Goal: Communication & Community: Ask a question

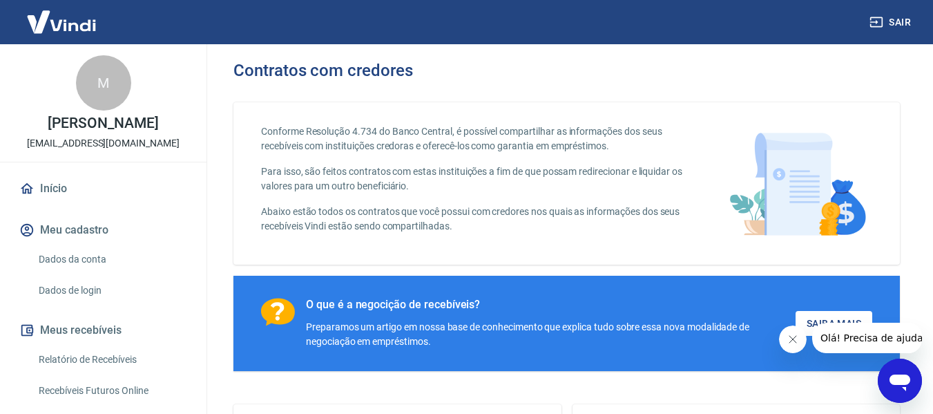
click at [89, 356] on link "Relatório de Recebíveis" at bounding box center [111, 359] width 157 height 28
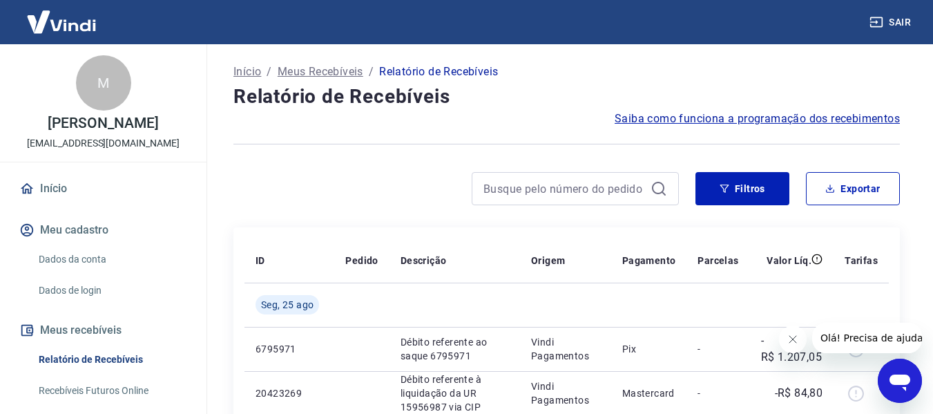
scroll to position [138, 0]
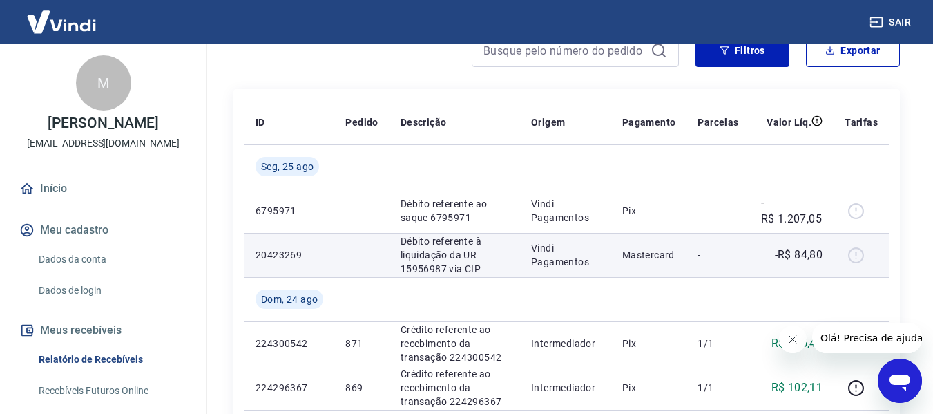
click at [860, 255] on div at bounding box center [860, 255] width 33 height 22
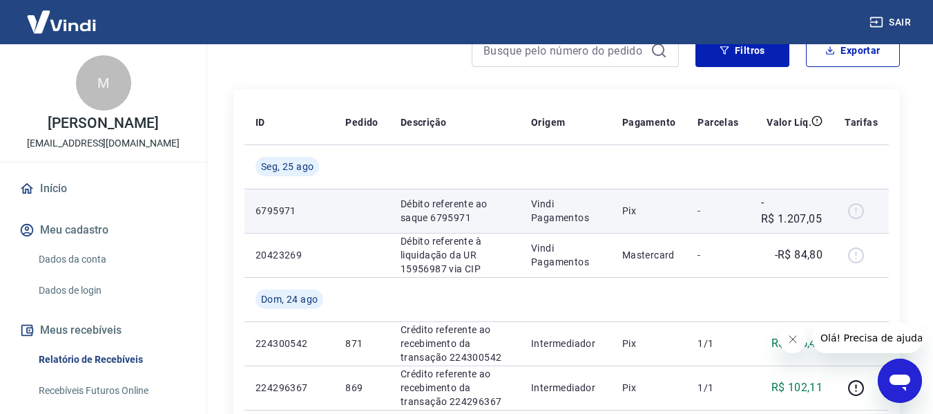
click at [853, 211] on div at bounding box center [860, 211] width 33 height 22
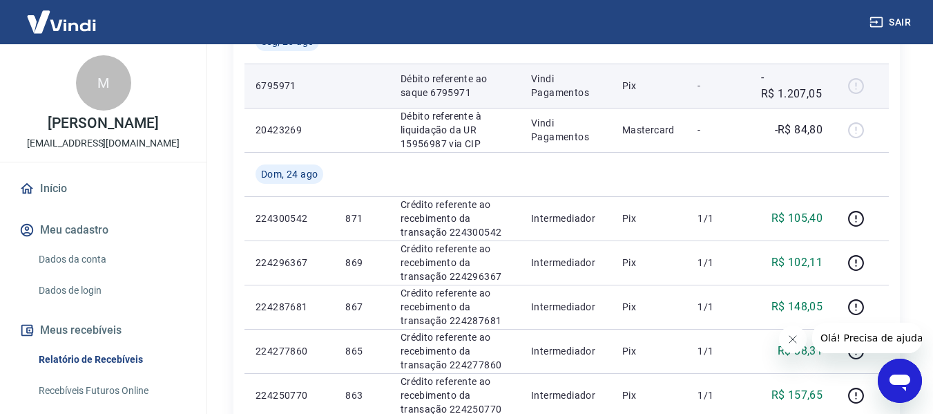
scroll to position [276, 0]
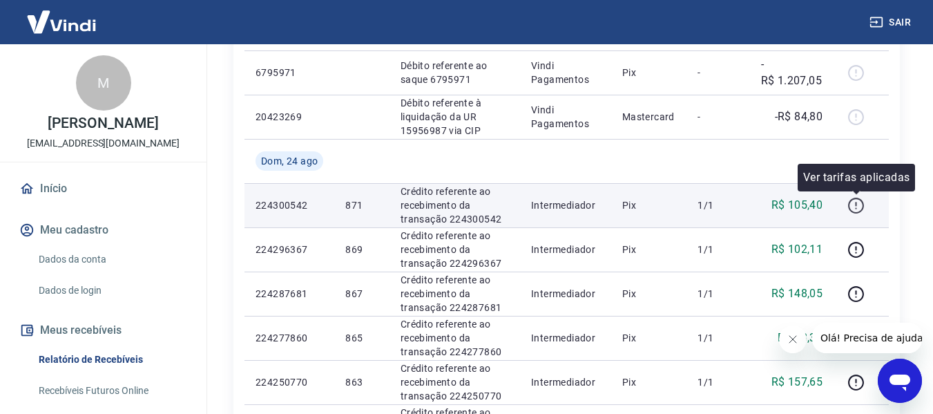
click at [854, 202] on icon "button" at bounding box center [855, 205] width 17 height 17
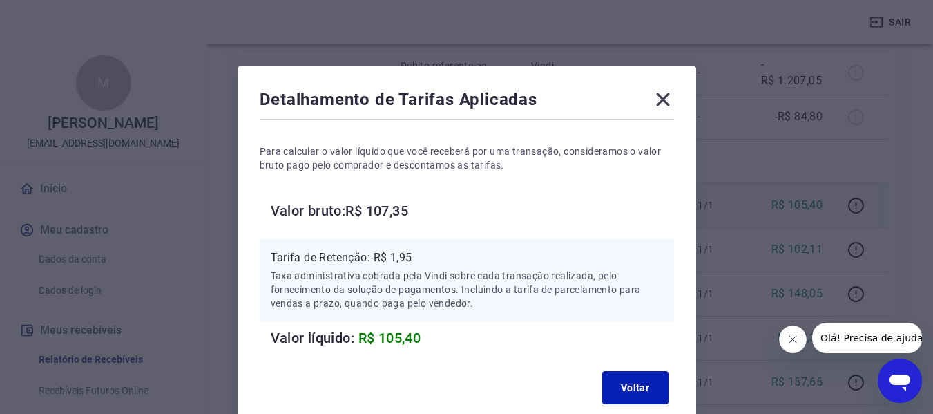
click at [661, 97] on icon at bounding box center [662, 99] width 13 height 13
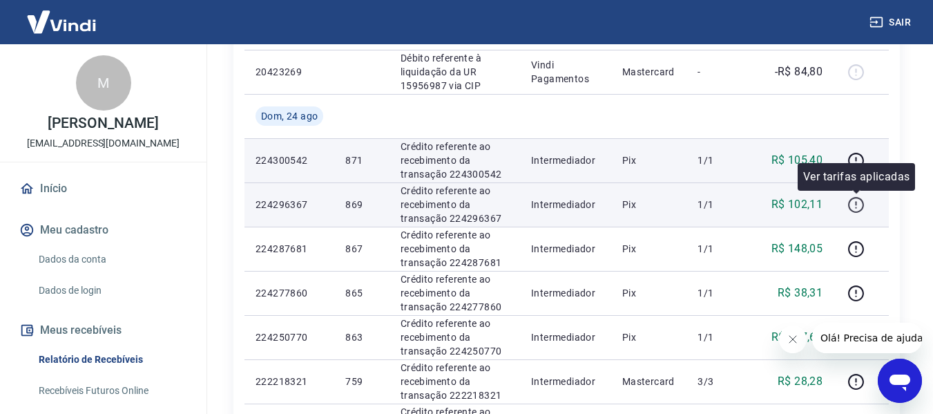
scroll to position [345, 0]
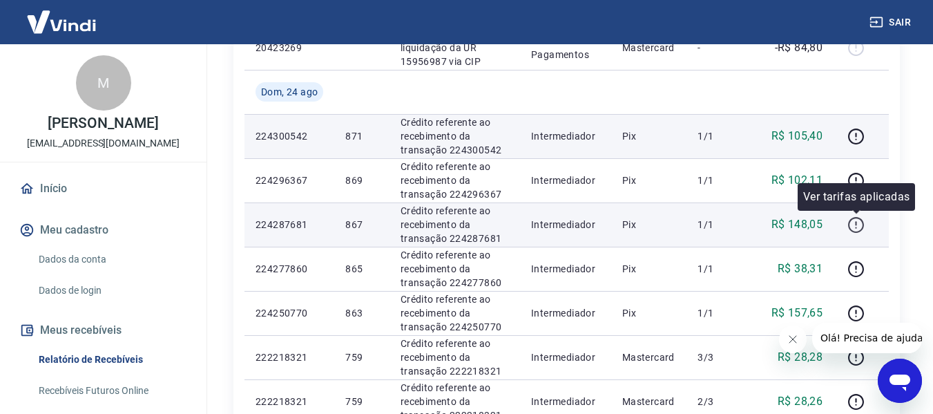
click at [855, 221] on icon "button" at bounding box center [855, 224] width 17 height 17
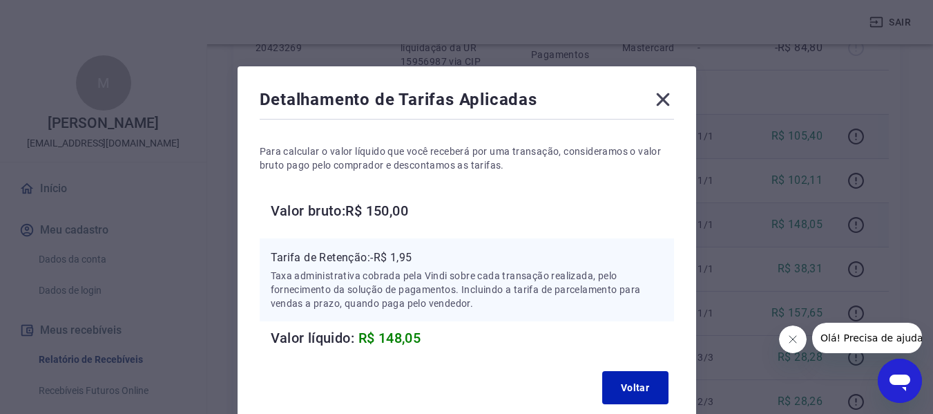
click at [661, 99] on icon at bounding box center [662, 99] width 13 height 13
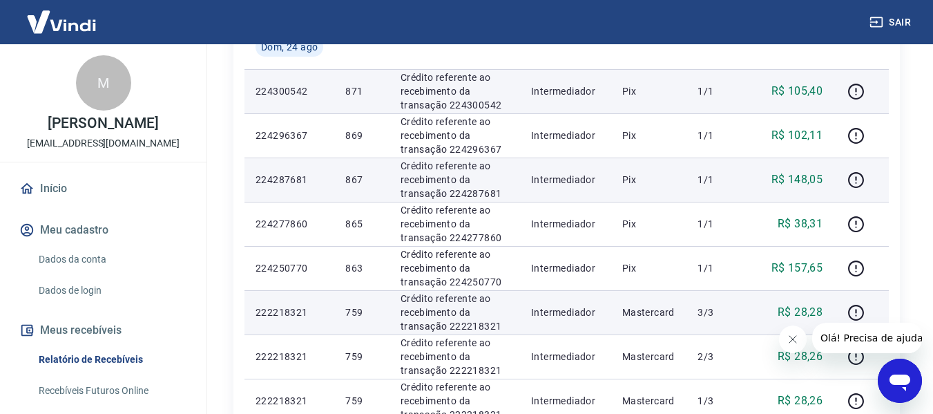
scroll to position [414, 0]
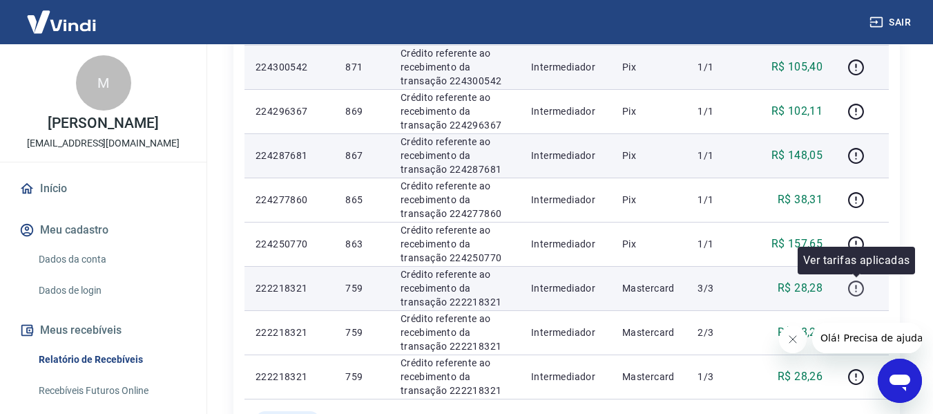
click at [862, 285] on icon "button" at bounding box center [855, 288] width 17 height 17
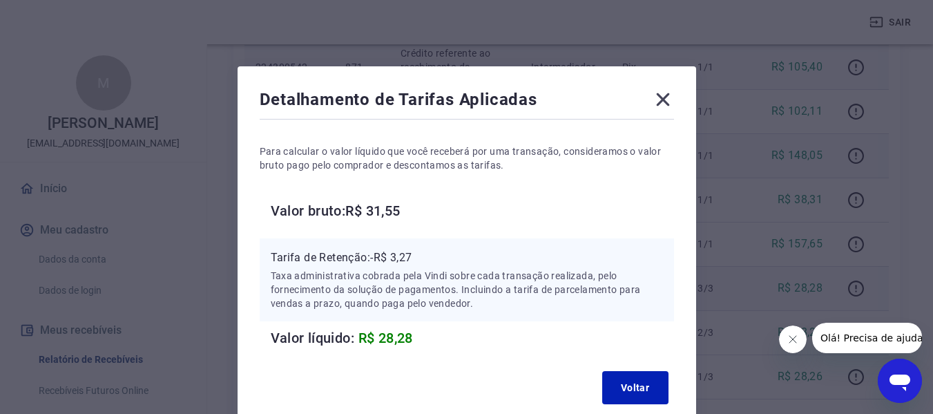
click at [659, 101] on icon at bounding box center [663, 99] width 22 height 22
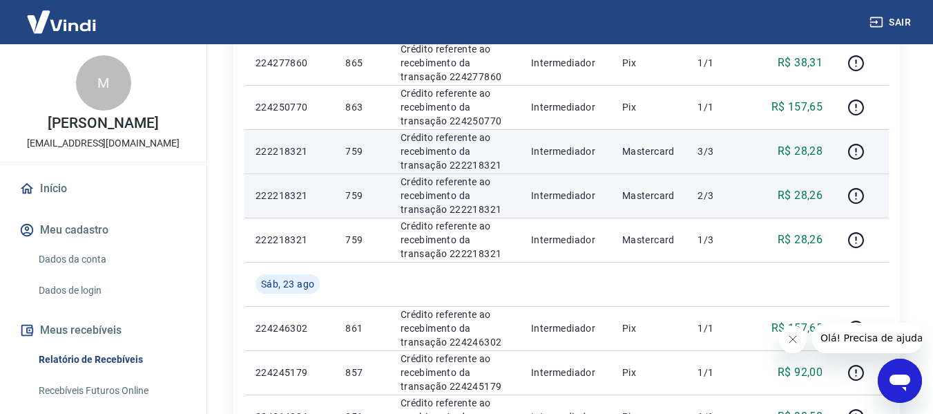
scroll to position [552, 0]
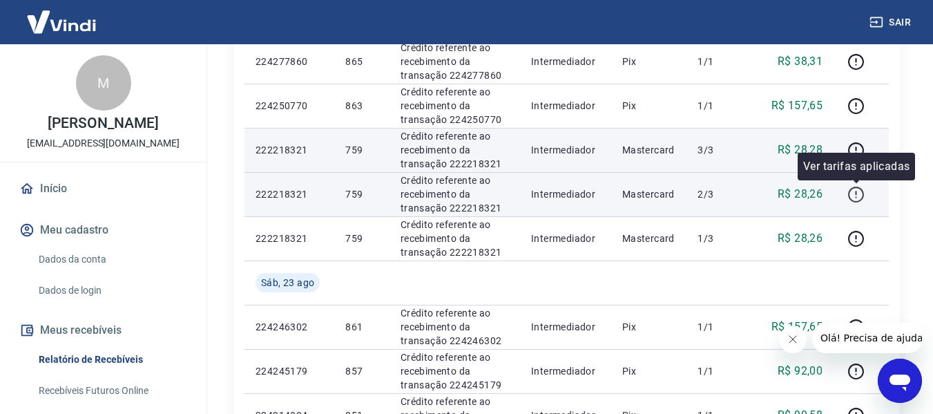
click at [853, 193] on icon "button" at bounding box center [855, 194] width 17 height 17
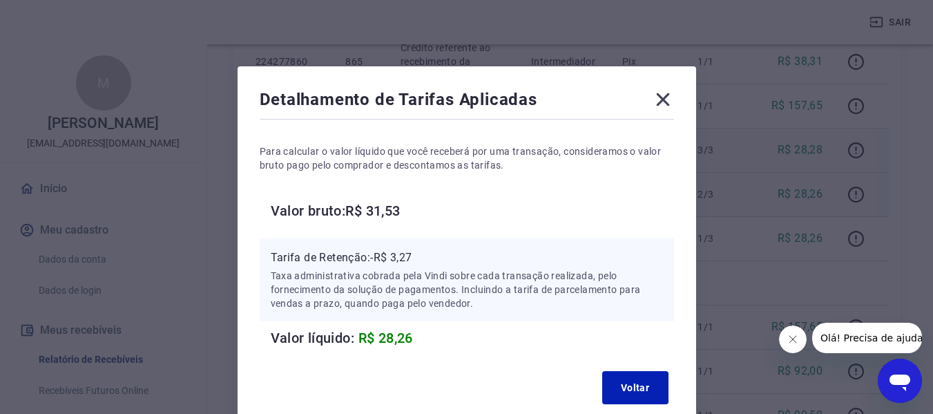
click at [665, 102] on icon at bounding box center [662, 99] width 13 height 13
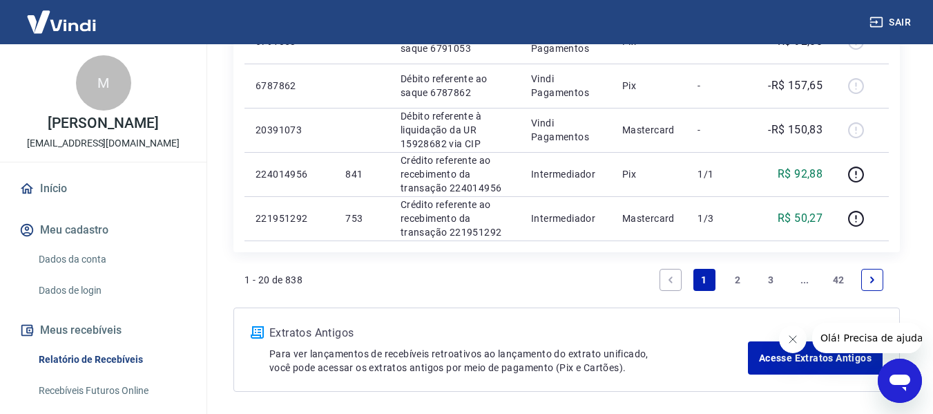
scroll to position [1105, 0]
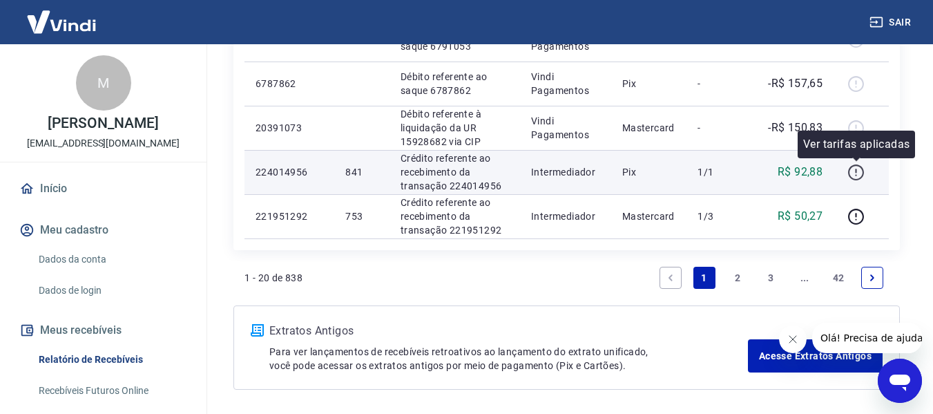
click at [862, 166] on icon "button" at bounding box center [855, 172] width 17 height 17
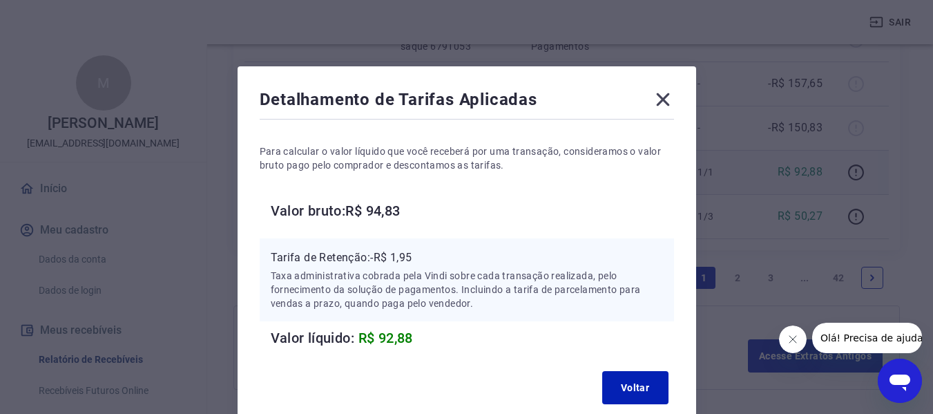
click at [667, 99] on icon at bounding box center [663, 99] width 22 height 22
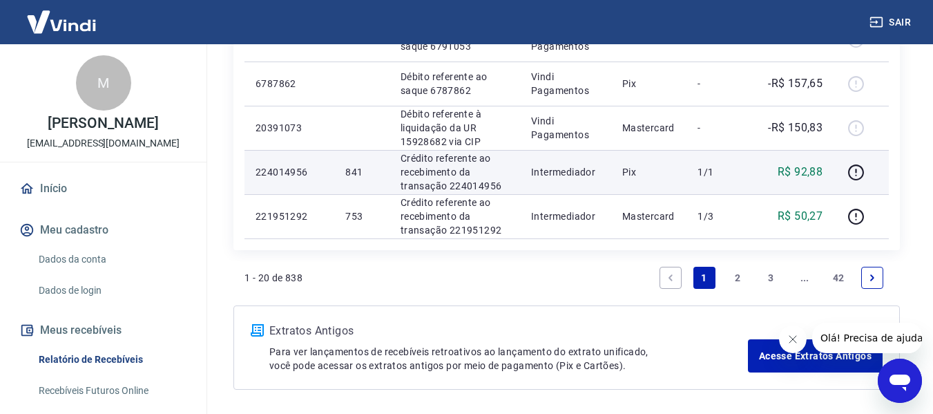
click at [742, 277] on link "2" at bounding box center [737, 277] width 22 height 22
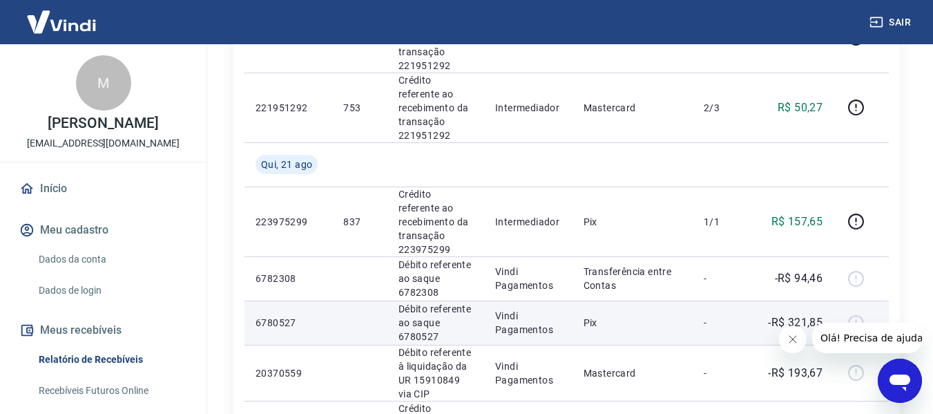
scroll to position [414, 0]
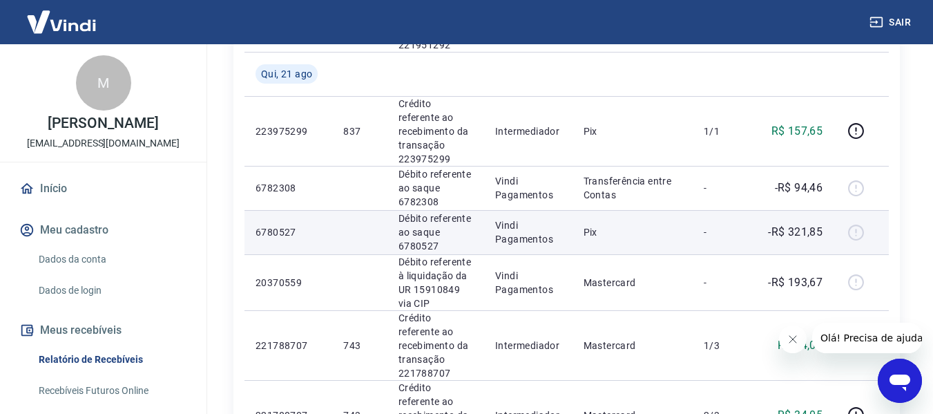
click at [855, 221] on div at bounding box center [860, 232] width 33 height 22
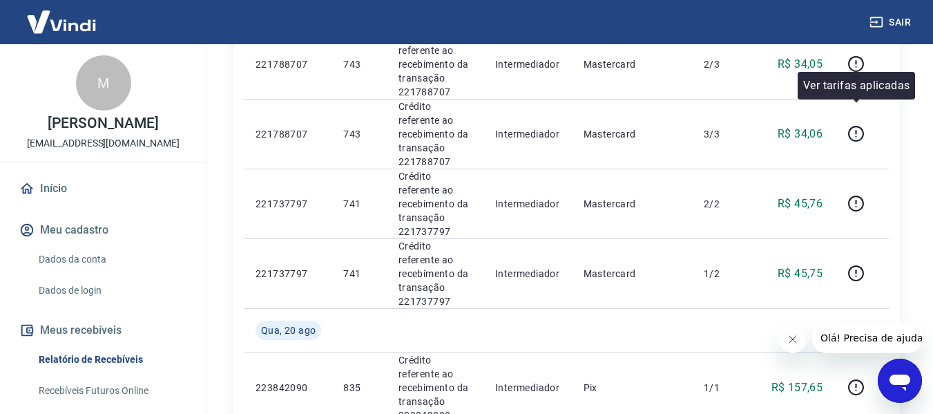
scroll to position [897, 0]
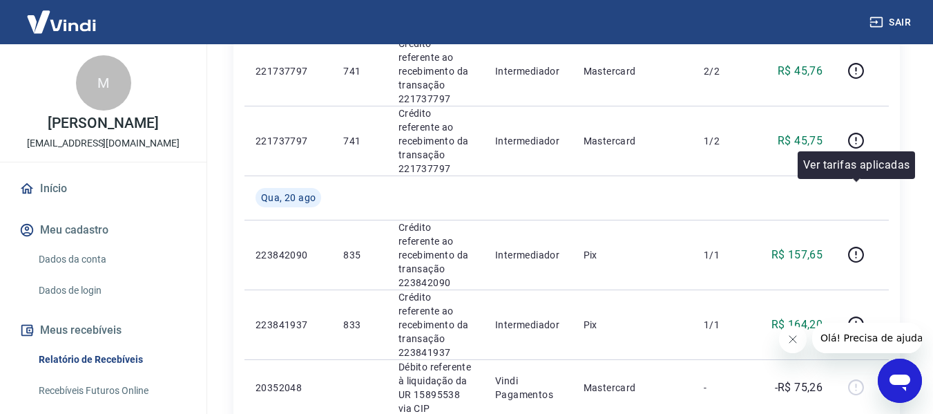
click at [856, 320] on icon "button" at bounding box center [855, 322] width 1 height 4
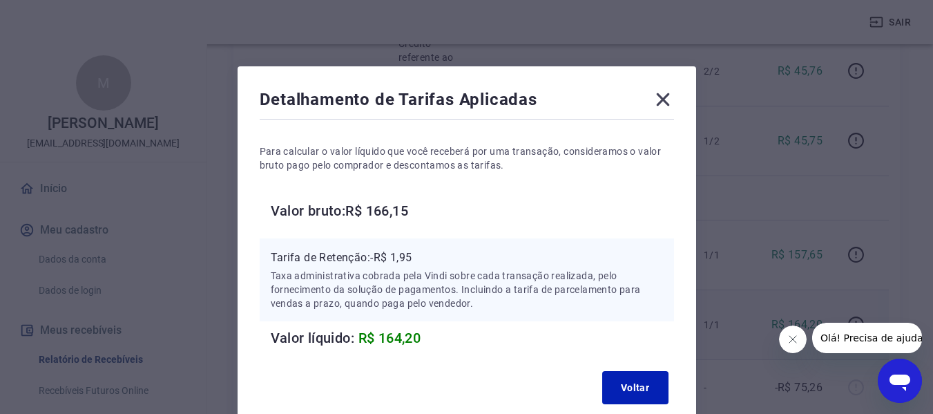
click at [669, 99] on icon at bounding box center [663, 99] width 22 height 22
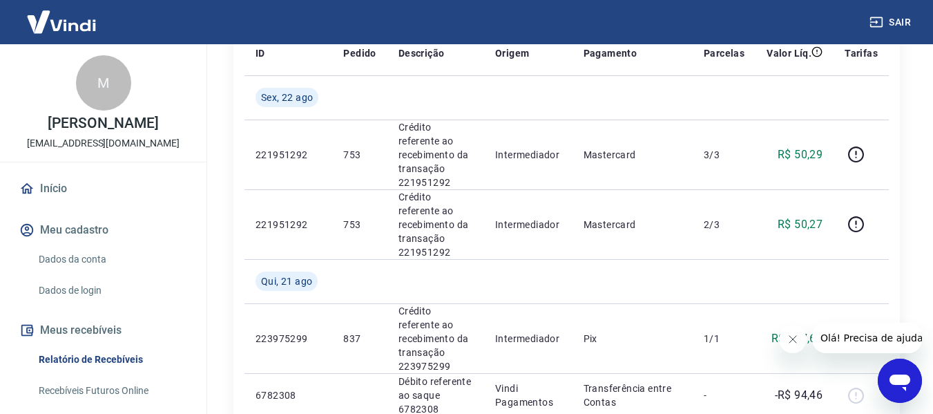
scroll to position [0, 0]
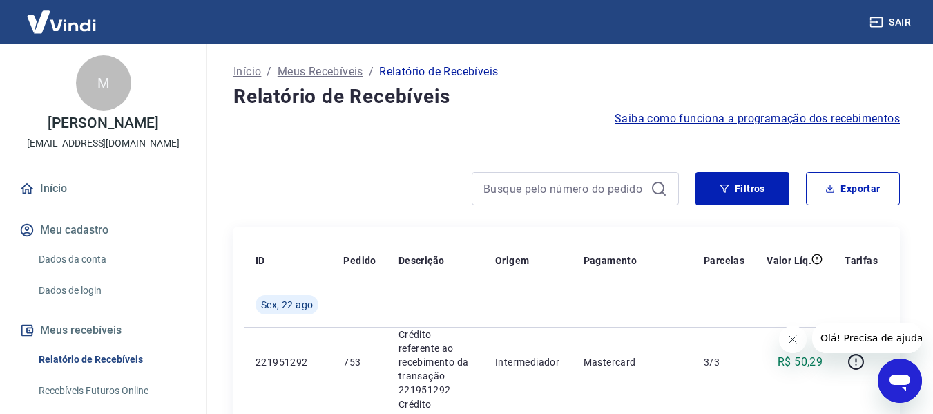
click at [631, 122] on span "Saiba como funciona a programação dos recebimentos" at bounding box center [756, 118] width 285 height 17
click at [86, 264] on link "Dados da conta" at bounding box center [111, 259] width 157 height 28
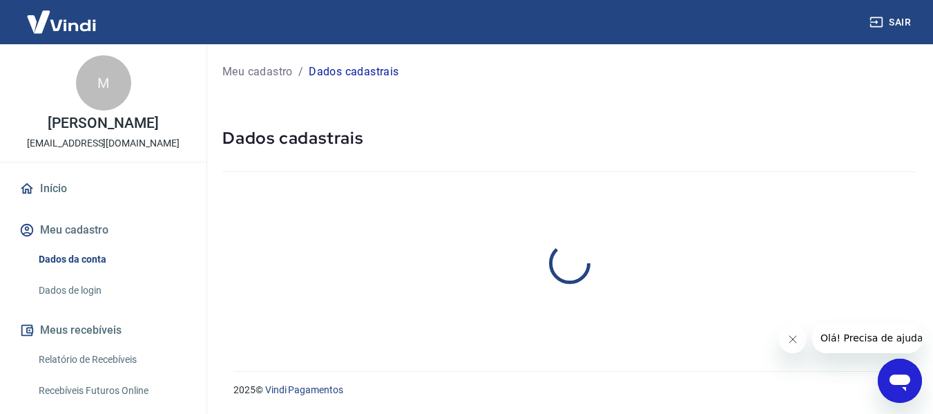
select select "SC"
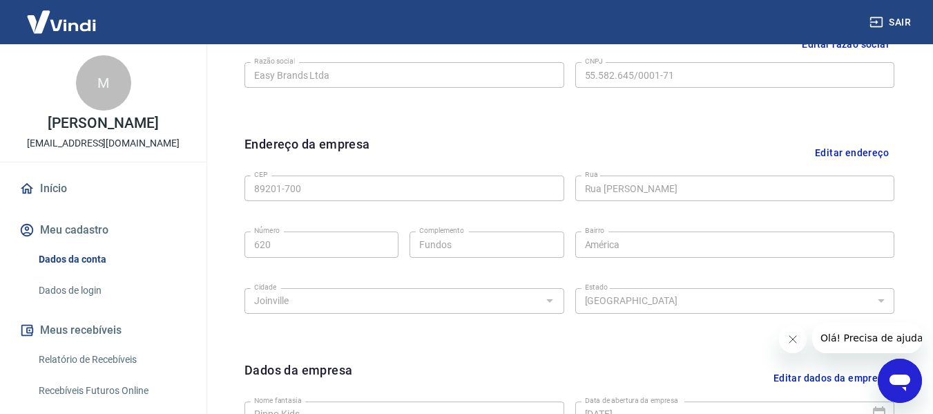
scroll to position [237, 0]
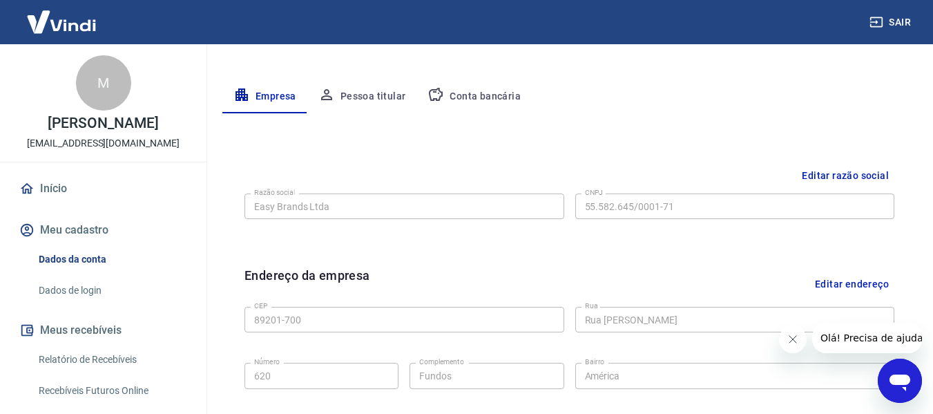
click at [483, 95] on button "Conta bancária" at bounding box center [473, 96] width 115 height 33
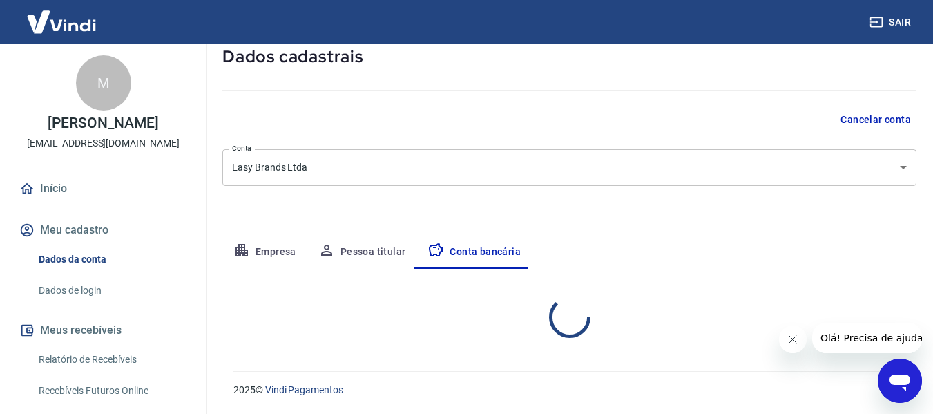
select select "1"
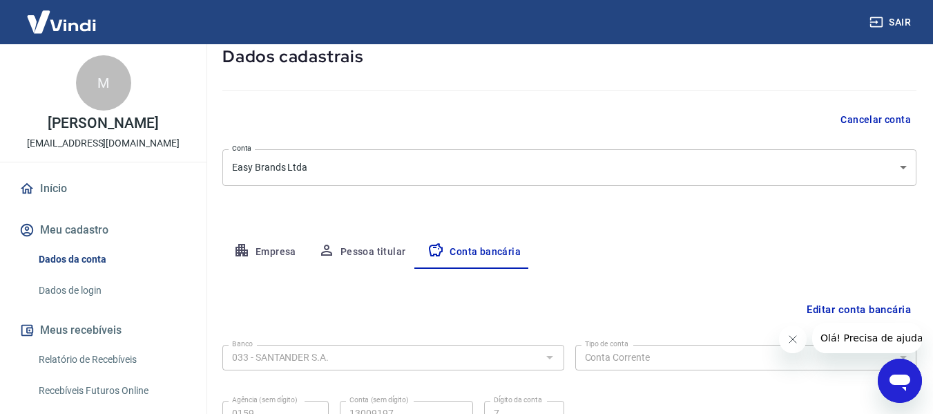
scroll to position [215, 0]
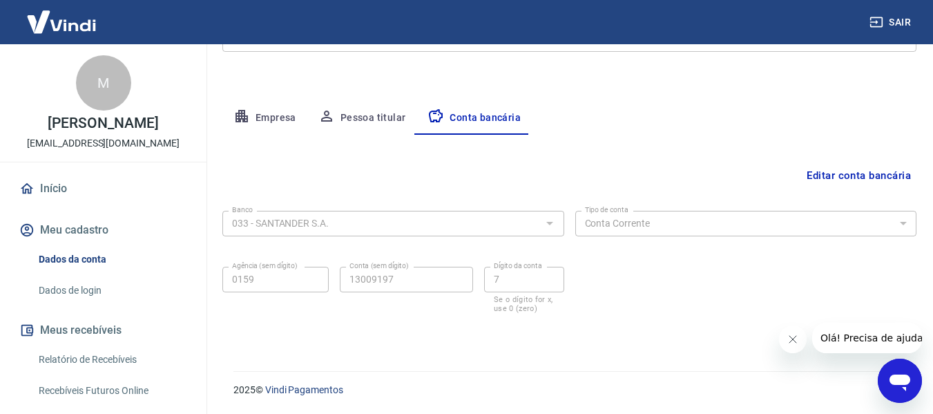
click at [389, 114] on button "Pessoa titular" at bounding box center [362, 117] width 110 height 33
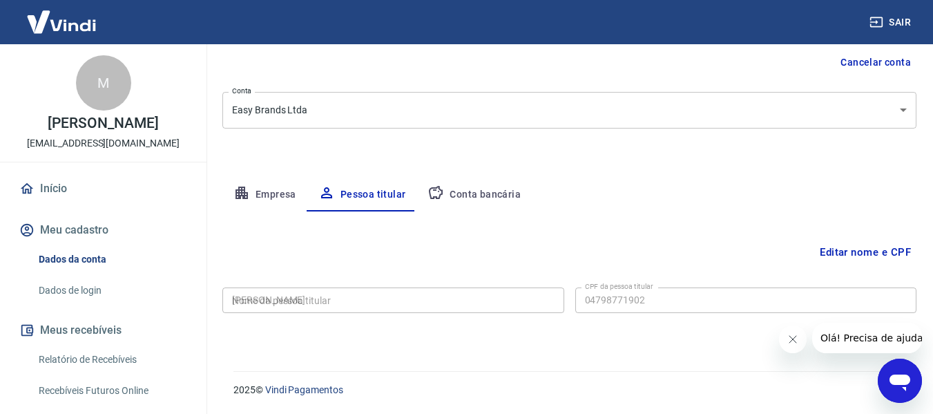
type input "047.987.719-02"
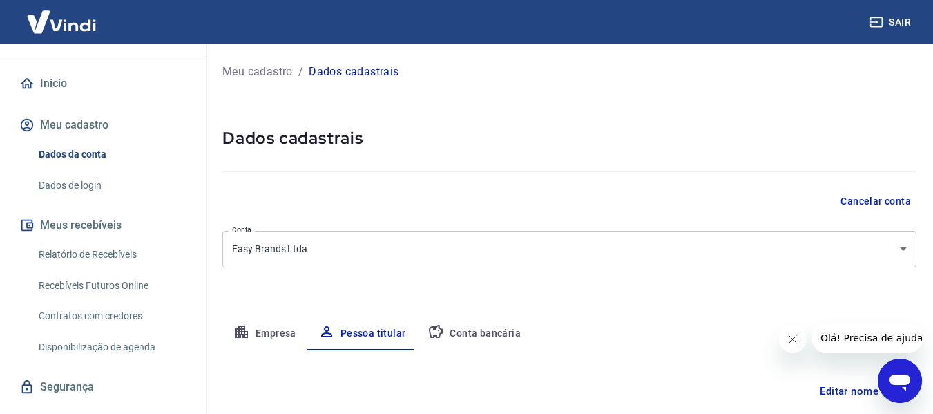
scroll to position [138, 0]
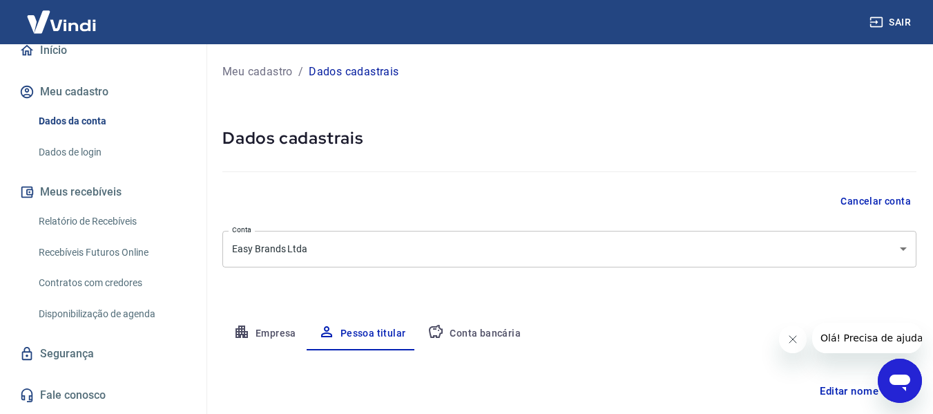
click at [81, 284] on link "Contratos com credores" at bounding box center [111, 283] width 157 height 28
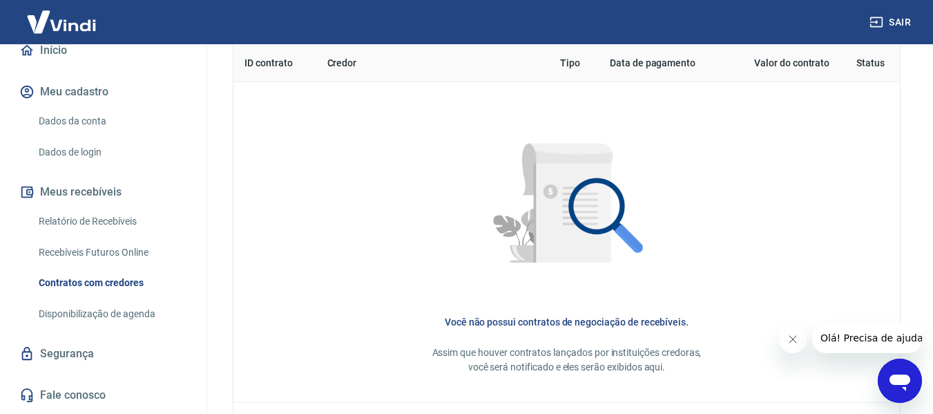
scroll to position [687, 0]
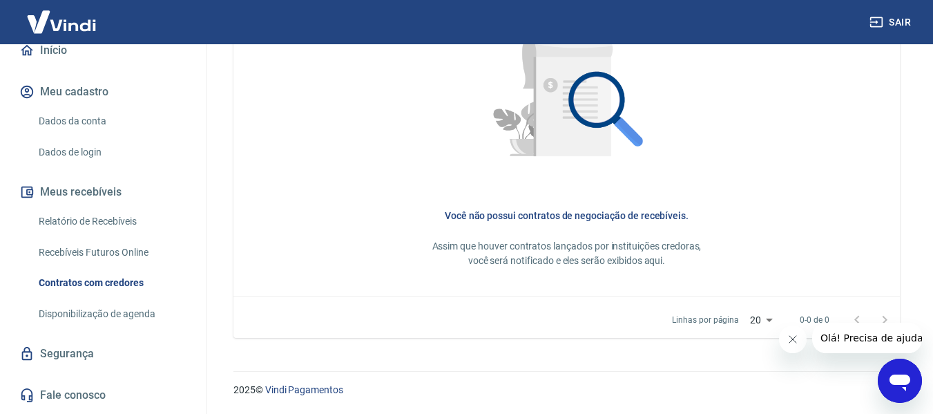
click at [96, 216] on link "Relatório de Recebíveis" at bounding box center [111, 221] width 157 height 28
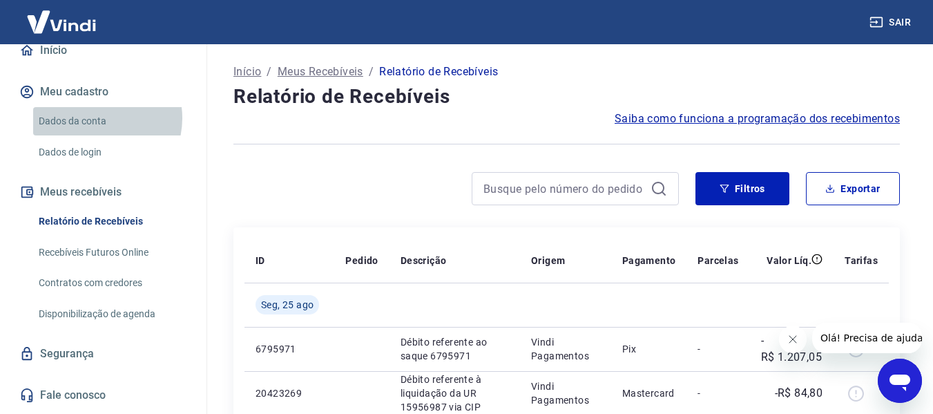
click at [97, 118] on link "Dados da conta" at bounding box center [111, 121] width 157 height 28
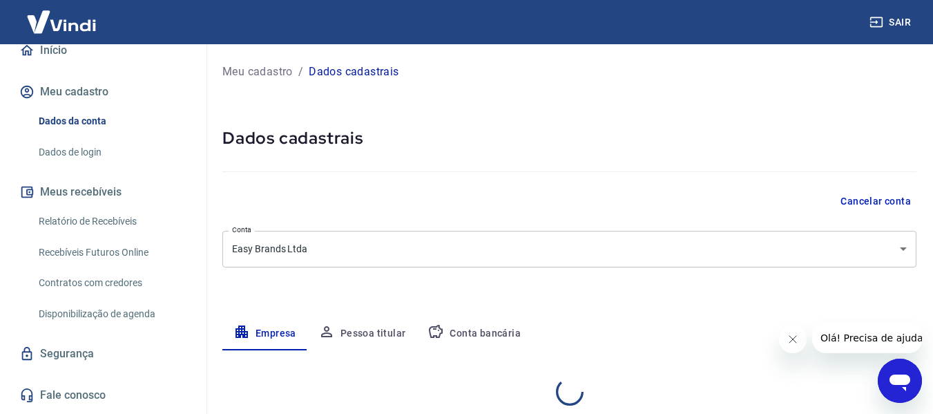
select select "SC"
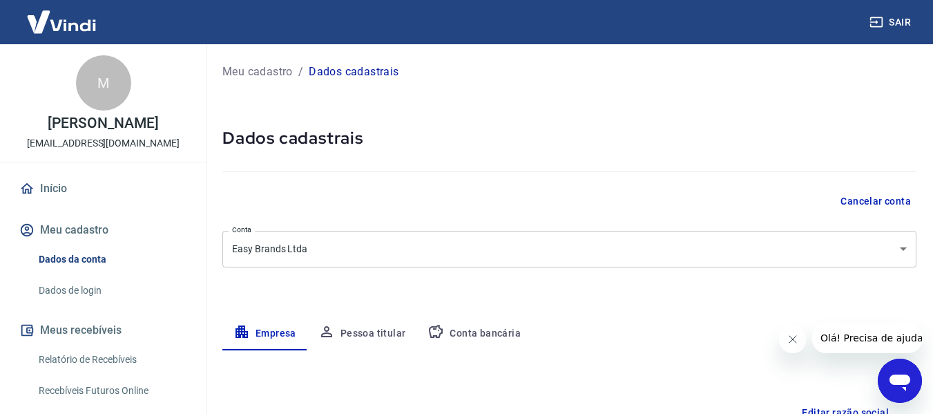
click at [64, 184] on link "Início" at bounding box center [103, 188] width 173 height 30
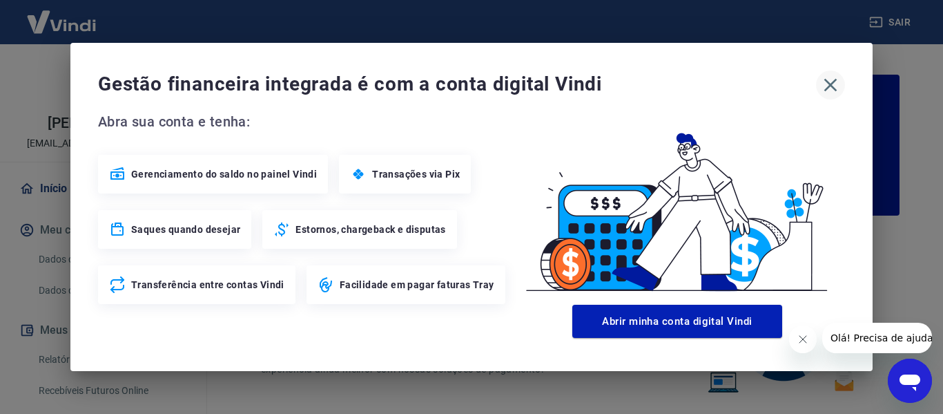
click at [833, 80] on icon "button" at bounding box center [830, 85] width 22 height 22
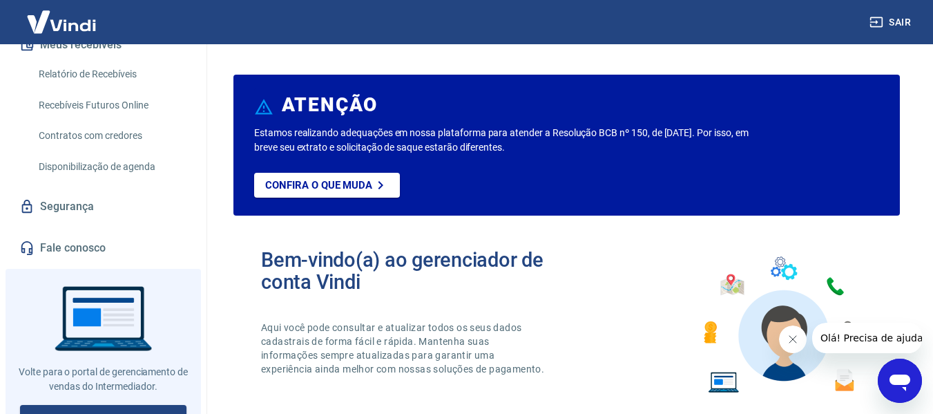
scroll to position [302, 0]
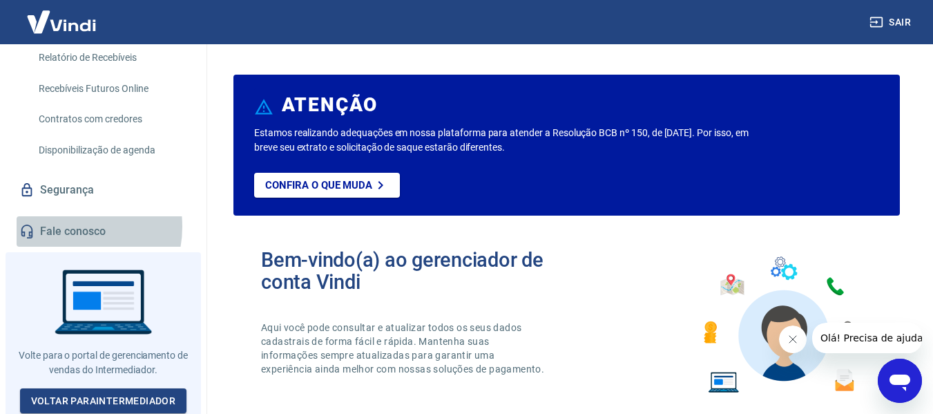
click at [67, 226] on link "Fale conosco" at bounding box center [103, 231] width 173 height 30
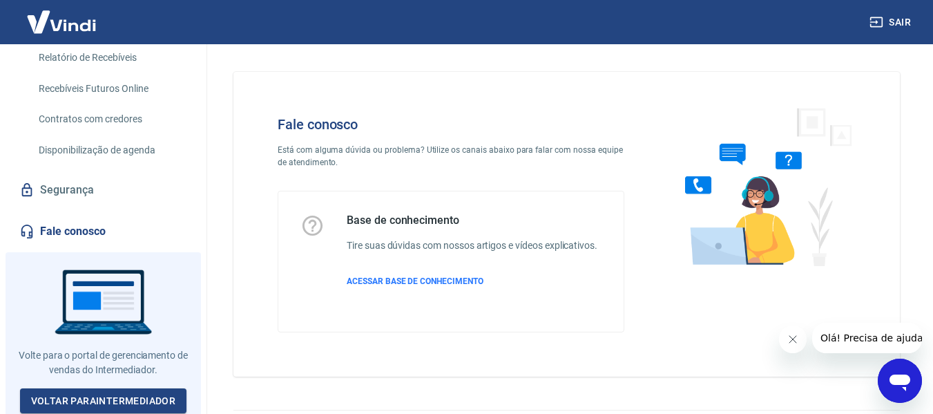
click at [928, 382] on div "Fale conosco Está com alguma dúvida ou problema? Utilize os canais abaixo para …" at bounding box center [566, 218] width 732 height 349
click at [913, 382] on div "Abrir janela de mensagens" at bounding box center [899, 380] width 41 height 41
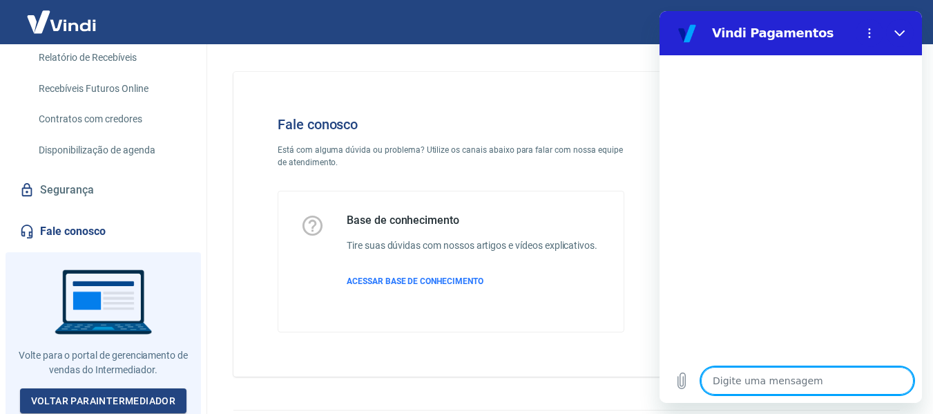
type textarea "o"
type textarea "x"
type textarea "ol"
type textarea "x"
type textarea "ola"
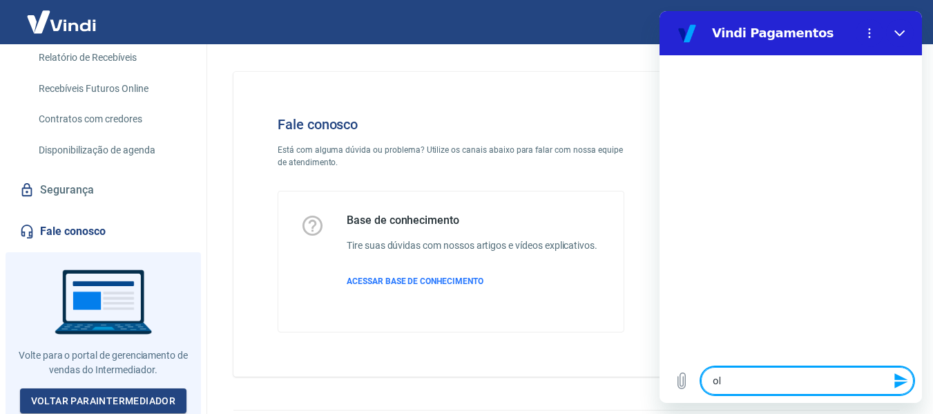
type textarea "x"
type textarea "o"
type textarea "x"
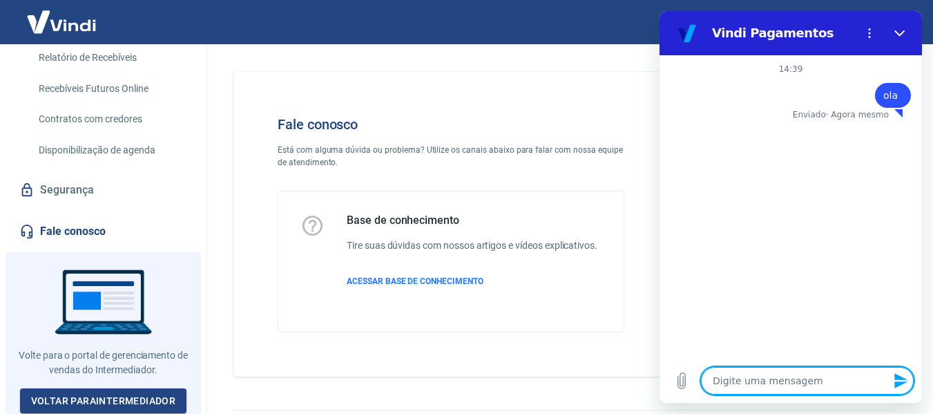
type textarea "c"
type textarea "x"
type textarea "co"
type textarea "x"
type textarea "com"
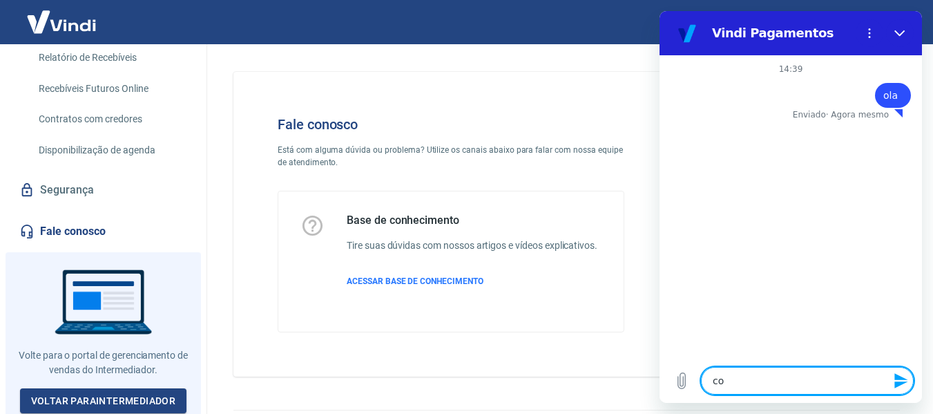
type textarea "x"
type textarea "como"
type textarea "x"
type textarea "como"
type textarea "x"
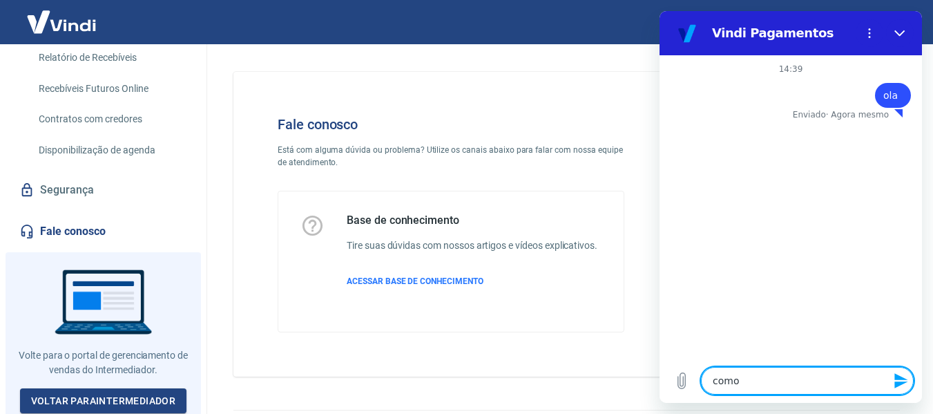
type textarea "como f"
type textarea "x"
type textarea "como fa"
type textarea "x"
type textarea "como faç"
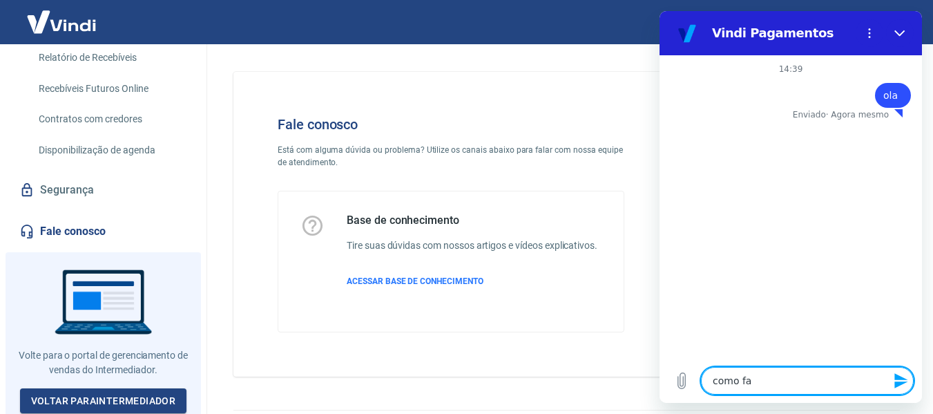
type textarea "x"
type textarea "como faço"
type textarea "x"
type textarea "como faço"
type textarea "x"
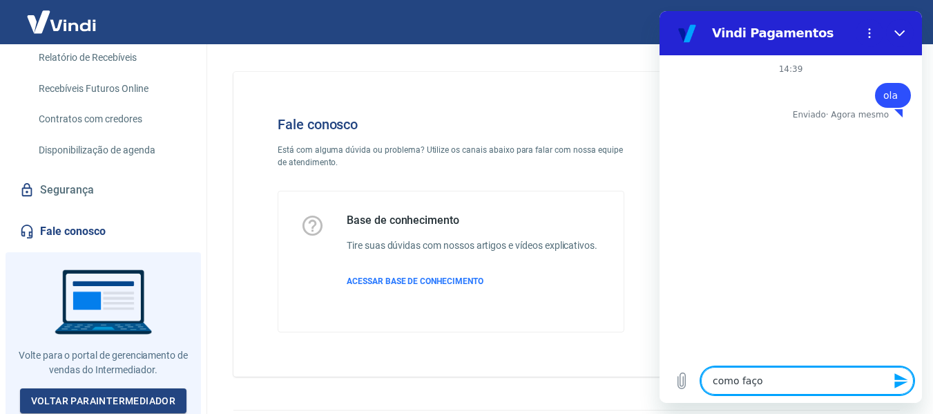
type textarea "como faço p"
type textarea "x"
type textarea "como faço pa"
type textarea "x"
type textarea "como faço par"
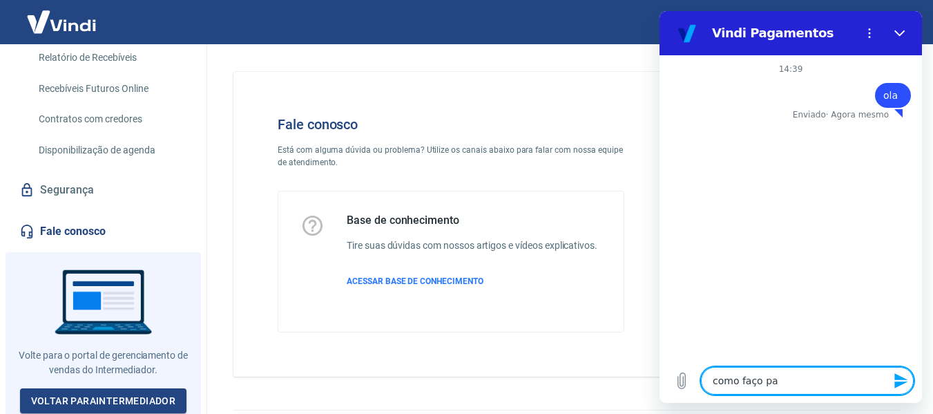
type textarea "x"
type textarea "como faço para"
type textarea "x"
type textarea "como faço para"
type textarea "x"
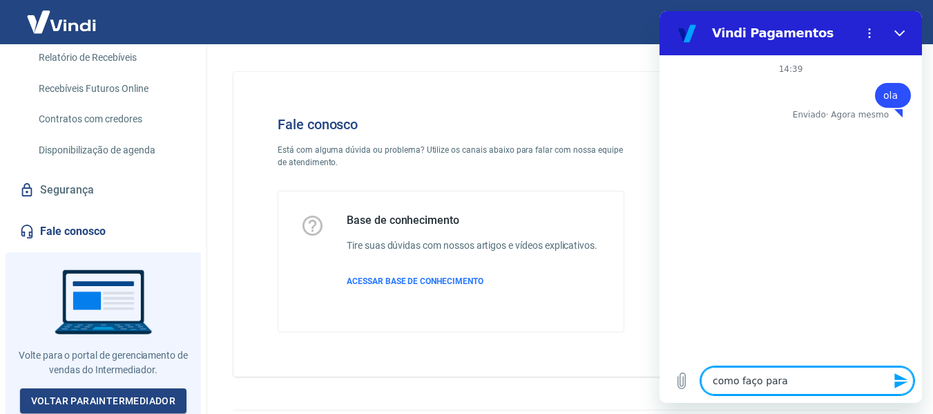
type textarea "como faço para c"
type textarea "x"
type textarea "como faço para ca"
type textarea "x"
type textarea "como faço para can"
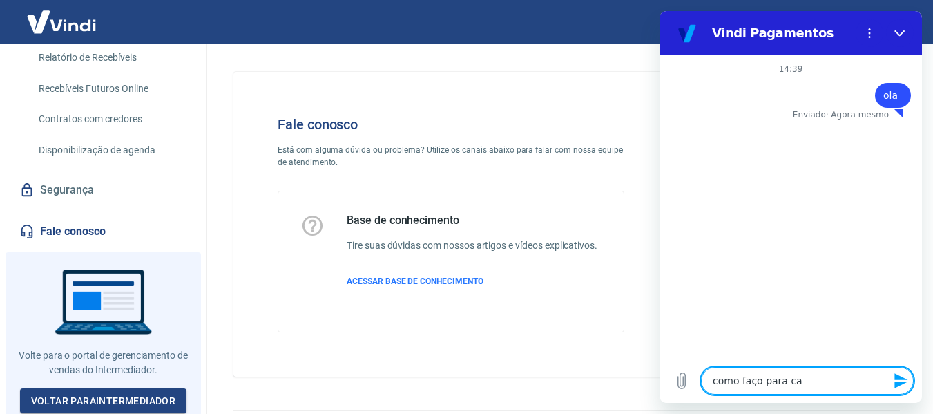
type textarea "x"
type textarea "como faço para canc"
type textarea "x"
type textarea "como faço para cance"
type textarea "x"
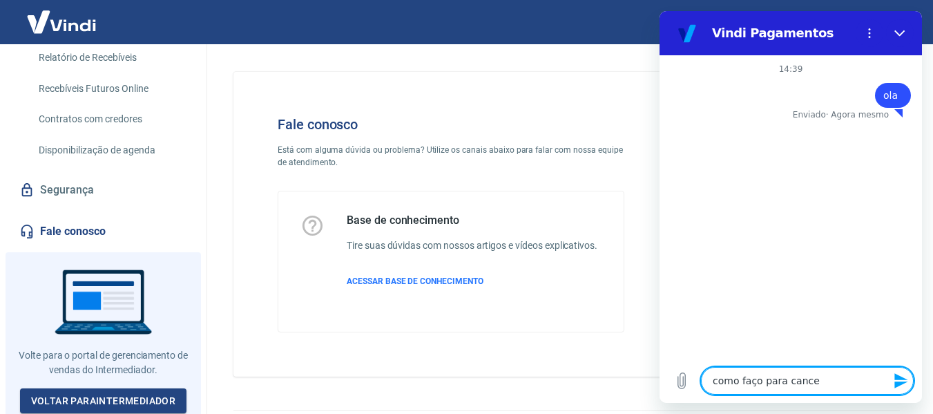
type textarea "como faço para cancel"
type textarea "x"
type textarea "como faço para cancela"
type textarea "x"
type textarea "como faço para cancelar"
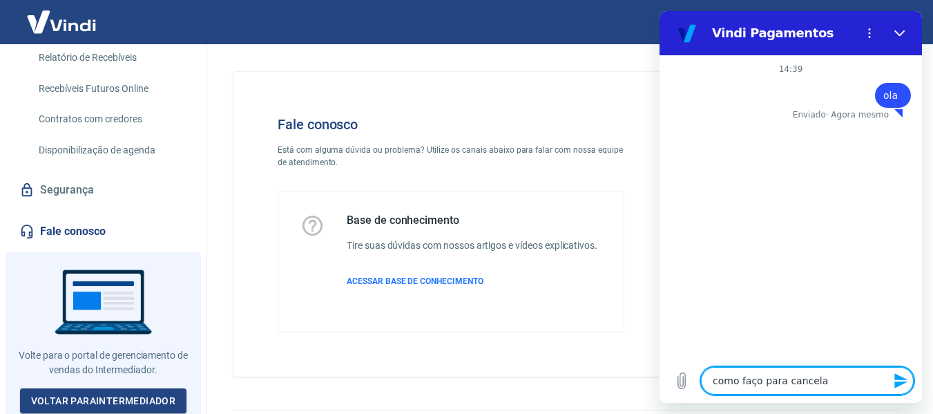
type textarea "x"
type textarea "como faço para cancelar"
type textarea "x"
type textarea "como faço para cancelar a"
type textarea "x"
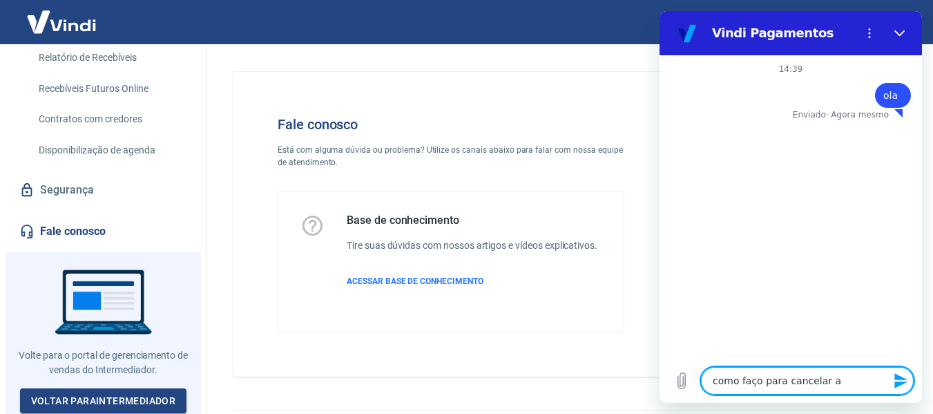
type textarea "como faço para cancelar a"
type textarea "x"
type textarea "como faço para cancelar a a"
type textarea "x"
type textarea "como faço para cancelar a an"
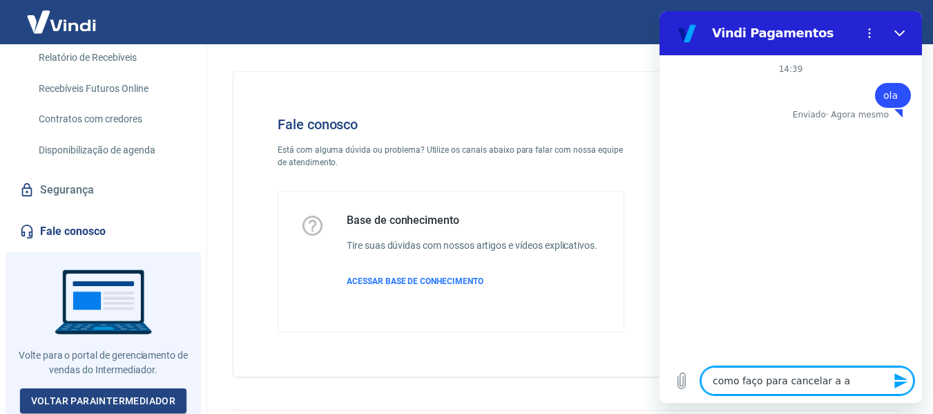
type textarea "x"
type textarea "como faço para cancelar a ant"
type textarea "x"
type textarea "como faço para cancelar a ante"
type textarea "x"
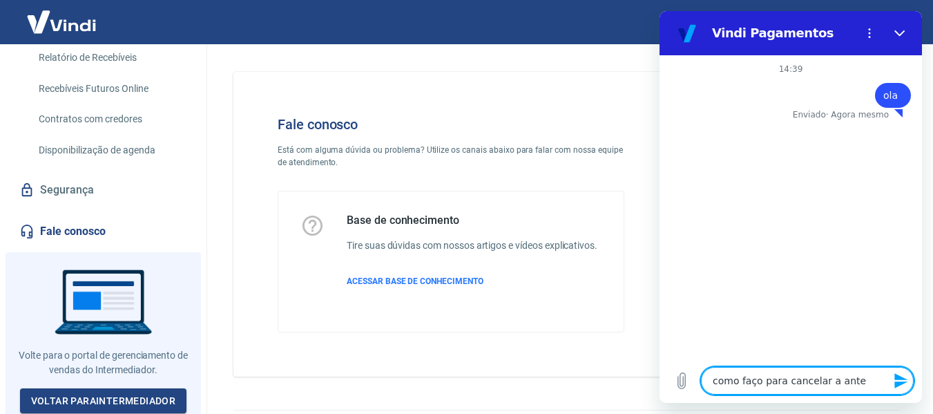
type textarea "como faço para cancelar a antec"
type textarea "x"
type textarea "como faço para cancelar a anteci"
type textarea "x"
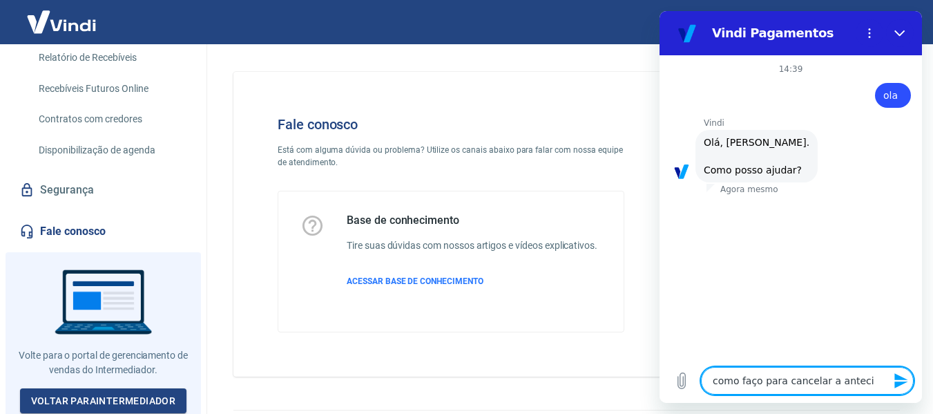
type textarea "como faço para cancelar a antecip"
type textarea "x"
type textarea "como faço para cancelar a antecipa"
type textarea "x"
type textarea "como faço para cancelar a antecipaç"
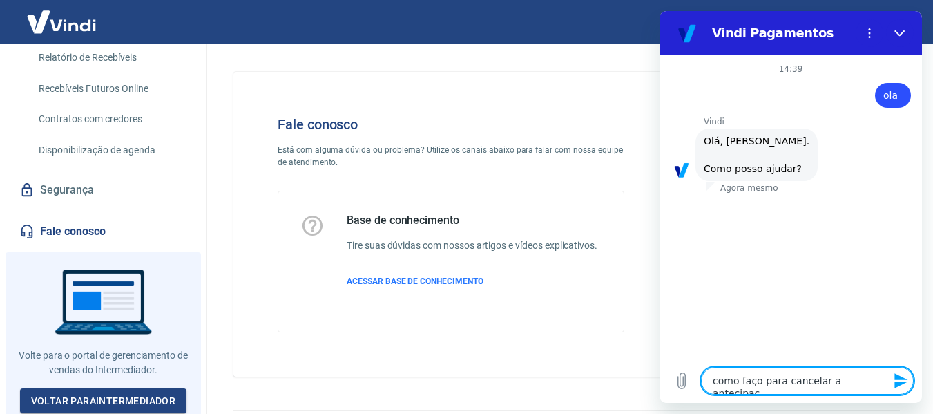
type textarea "x"
type textarea "como faço para cancelar a antecipaçã"
type textarea "x"
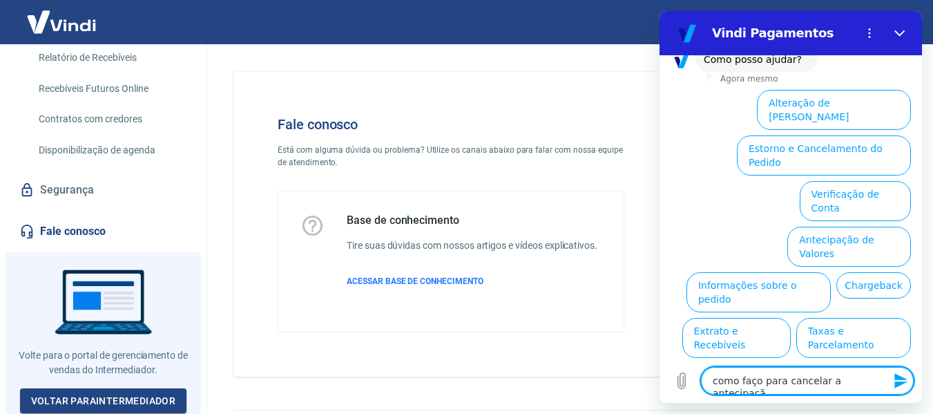
type textarea "como faço para cancelar a antecipação"
type textarea "x"
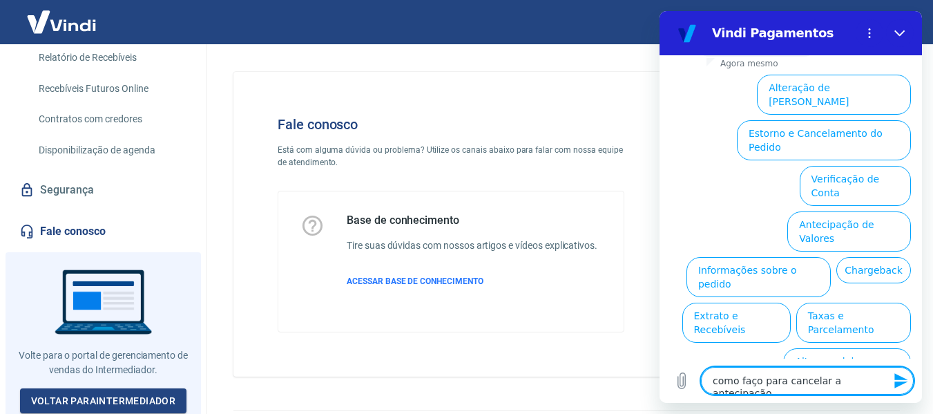
type textarea "como faço para cancelar a antecipação"
type textarea "x"
type textarea "como faço para cancelar a antecipação a"
type textarea "x"
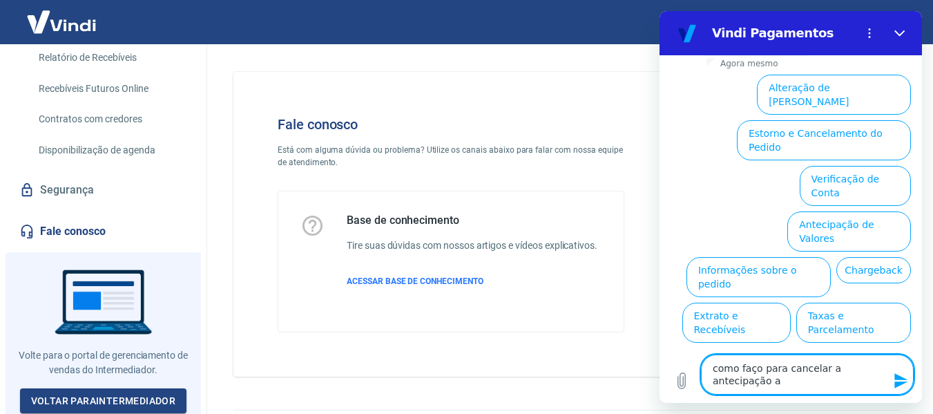
type textarea "como faço para cancelar a antecipação au"
type textarea "x"
type textarea "como faço para cancelar a antecipação aut"
type textarea "x"
type textarea "como faço para cancelar a antecipação auto"
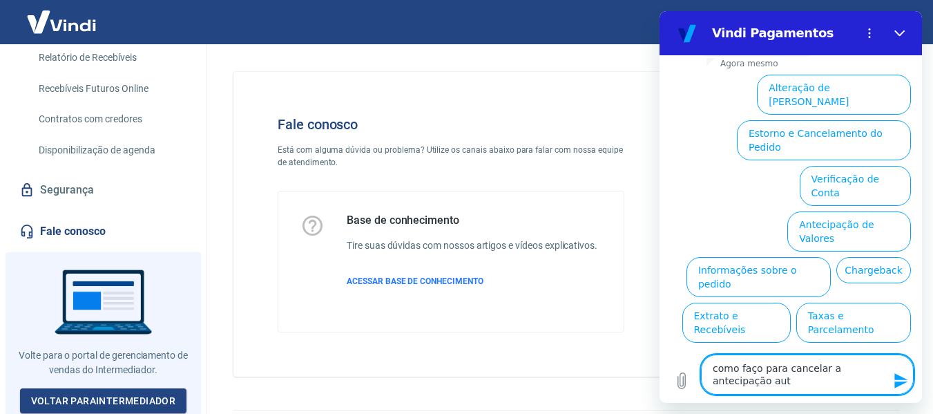
type textarea "x"
type textarea "como faço para cancelar a antecipação autom"
type textarea "x"
type textarea "como faço para cancelar a antecipação automá"
type textarea "x"
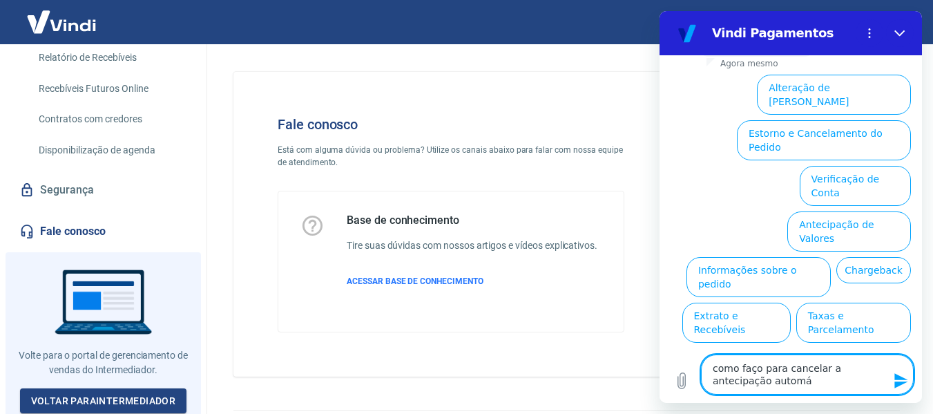
type textarea "como faço para cancelar a antecipação automát"
type textarea "x"
type textarea "como faço para cancelar a antecipação automáti"
type textarea "x"
type textarea "como faço para cancelar a antecipação automátic"
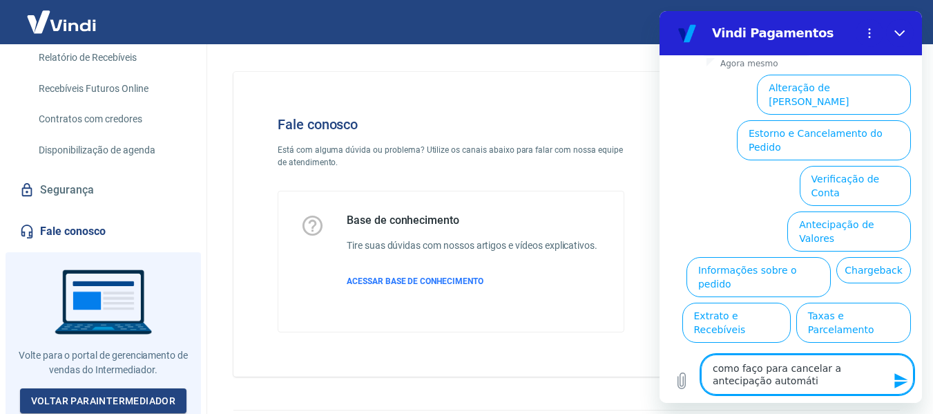
type textarea "x"
type textarea "como faço para cancelar a antecipação automática"
type textarea "x"
type textarea "como faço para cancelar a antecipação automática"
type textarea "x"
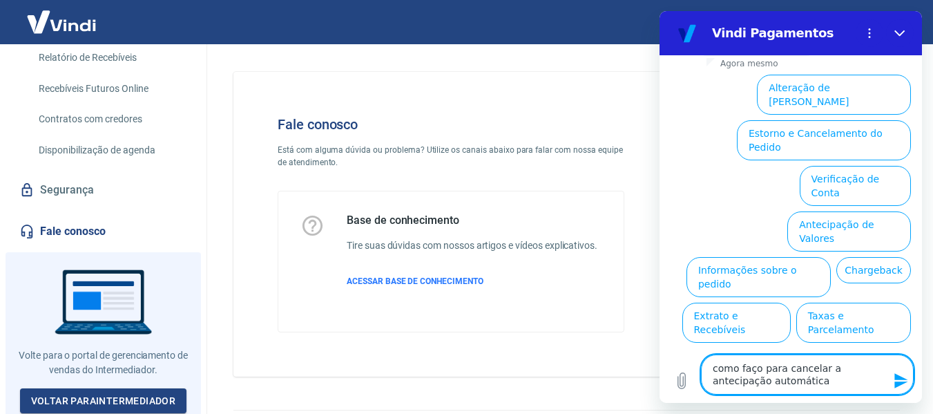
type textarea "como faço para cancelar a antecipação automática d"
type textarea "x"
type textarea "como faço para cancelar a antecipação automática de"
type textarea "x"
type textarea "como faço para cancelar a antecipação automática de"
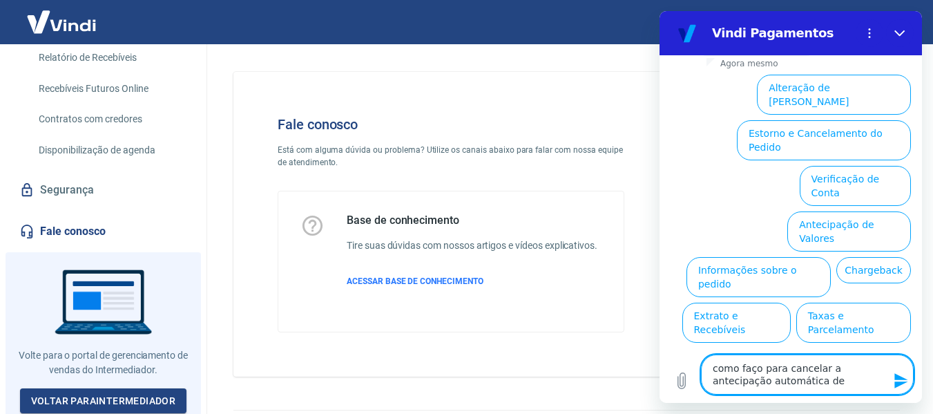
type textarea "x"
type textarea "como faço para cancelar a antecipação automática de v"
type textarea "x"
type textarea "como faço para cancelar a antecipação automática de va"
type textarea "x"
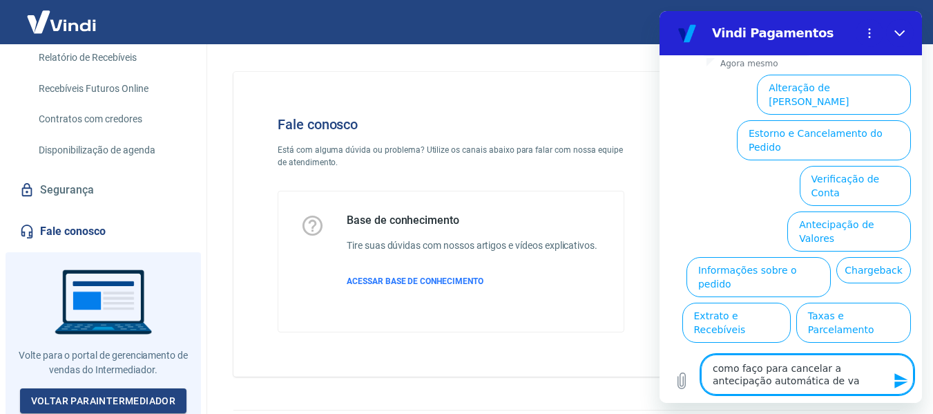
type textarea "como faço para cancelar a antecipação automática de val"
type textarea "x"
type textarea "como faço para cancelar a antecipação automática de valo"
type textarea "x"
type textarea "como faço para cancelar a antecipação automática de valor"
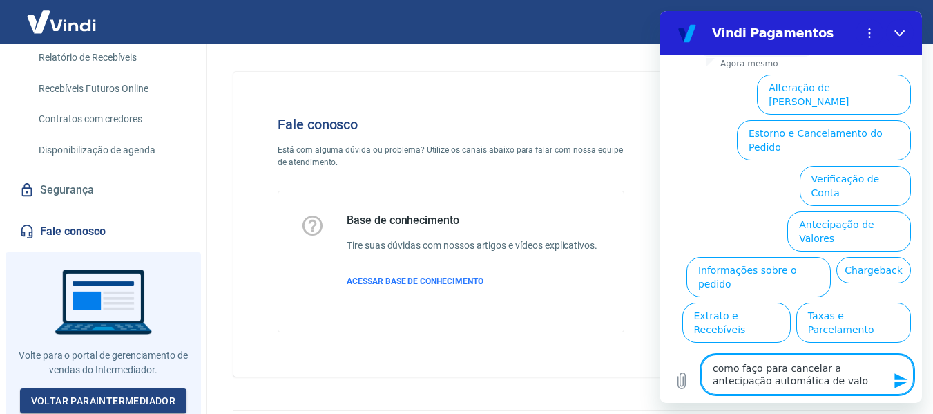
type textarea "x"
type textarea "como faço para cancelar a antecipação automática de valore"
type textarea "x"
type textarea "como faço para cancelar a antecipação automática de valores"
type textarea "x"
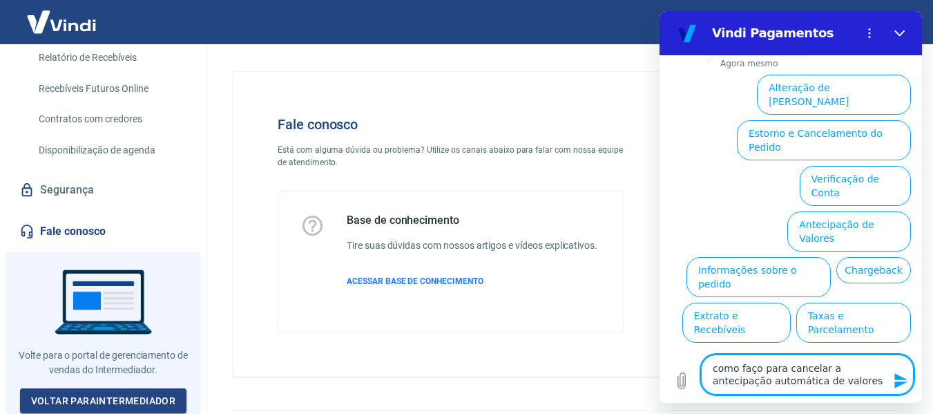
type textarea "como faço para cancelar a antecipação automática de valores?"
type textarea "x"
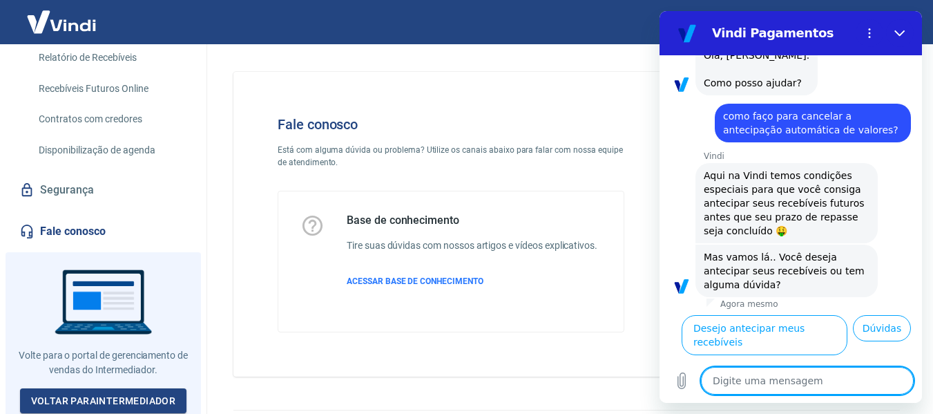
scroll to position [104, 0]
click at [865, 341] on button "Dúvidas" at bounding box center [882, 328] width 58 height 26
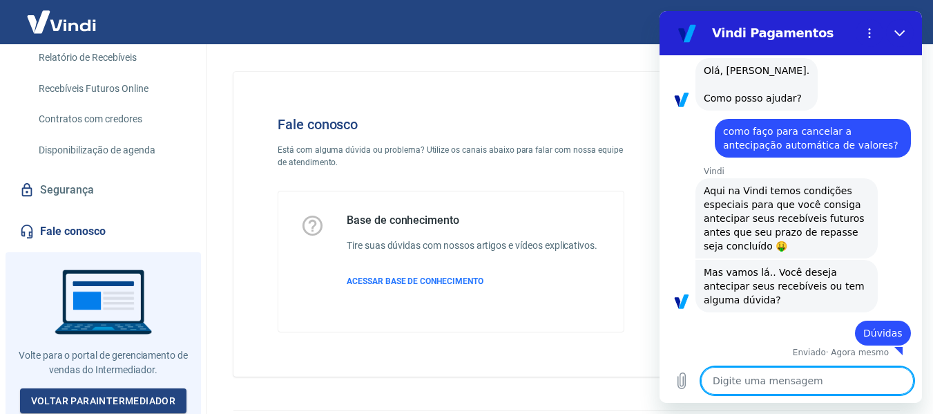
scroll to position [73, 0]
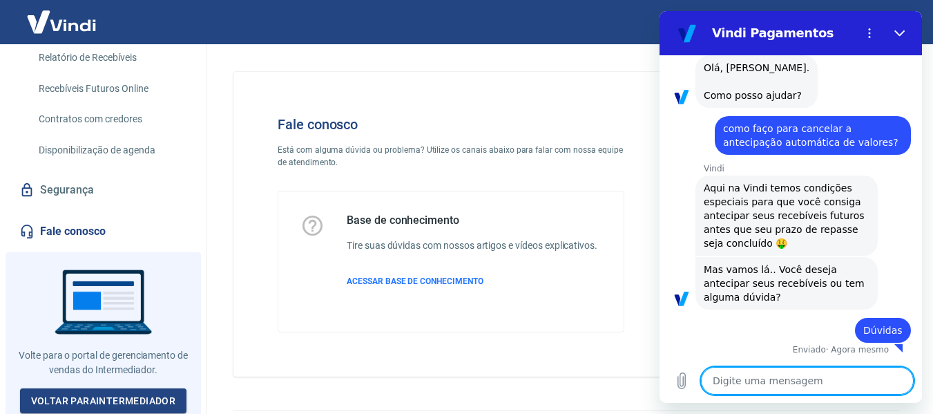
click at [784, 385] on textarea at bounding box center [807, 381] width 213 height 28
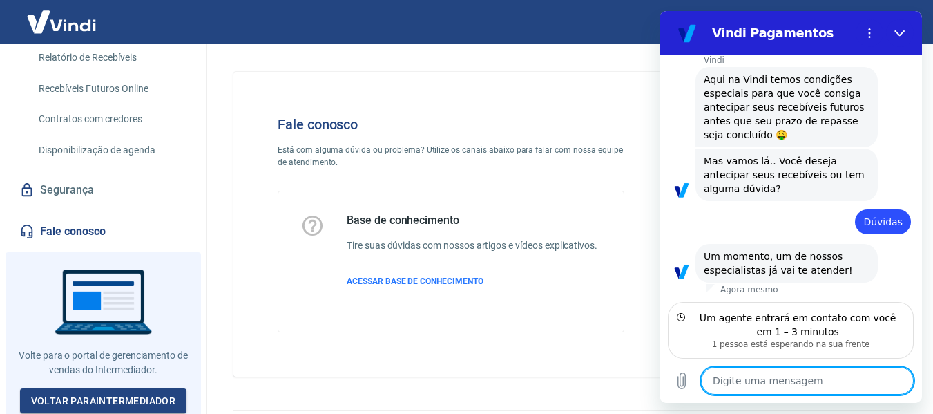
scroll to position [184, 0]
click at [784, 382] on textarea at bounding box center [807, 381] width 213 height 28
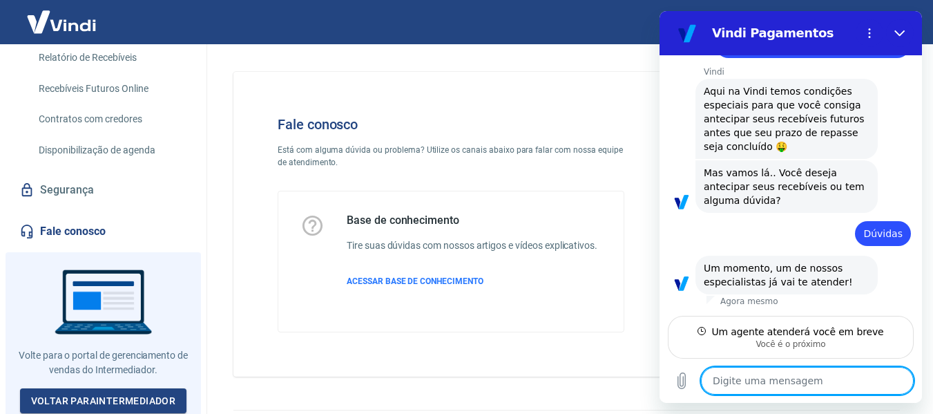
scroll to position [170, 0]
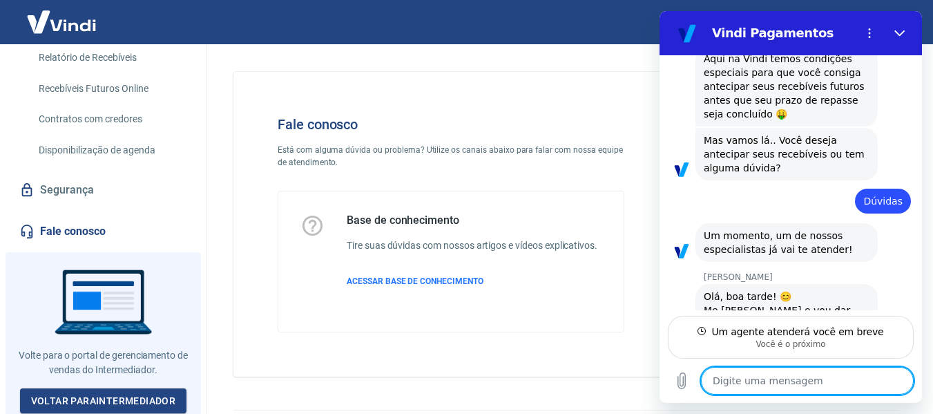
type textarea "x"
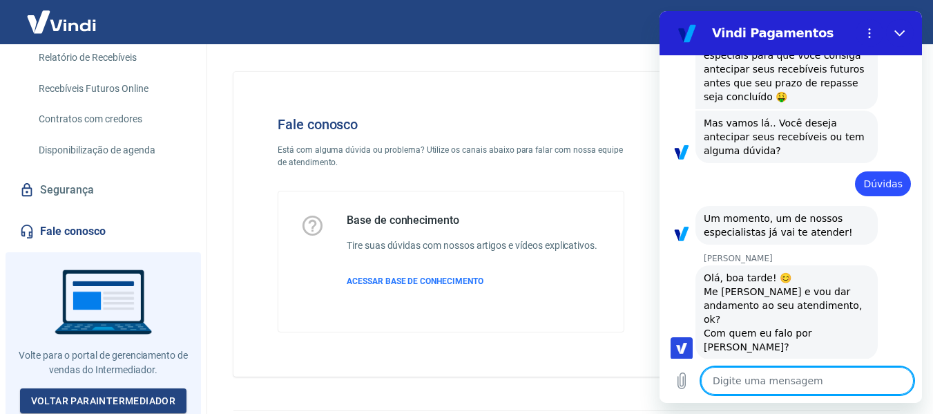
scroll to position [222, 0]
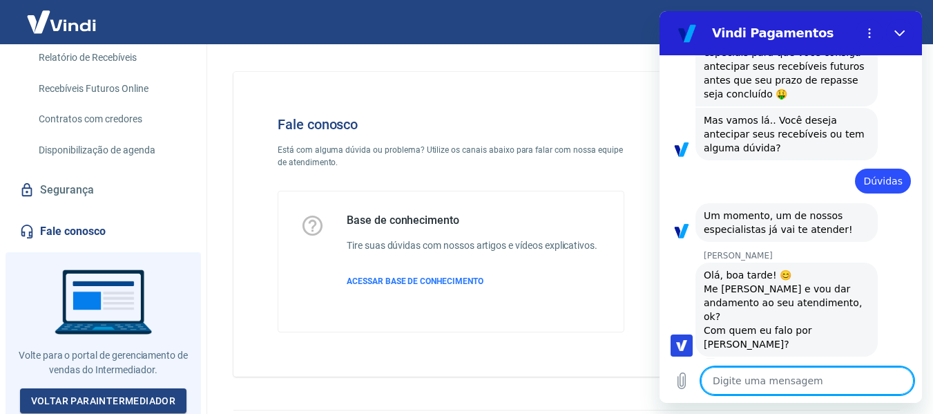
type textarea "o"
type textarea "x"
type textarea "ol"
type textarea "x"
type textarea "ola"
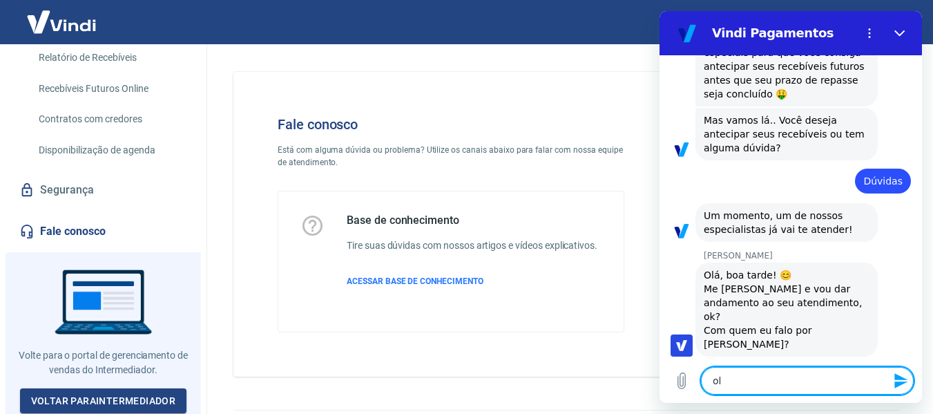
type textarea "x"
type textarea "ola,"
type textarea "x"
type textarea "ola,"
type textarea "x"
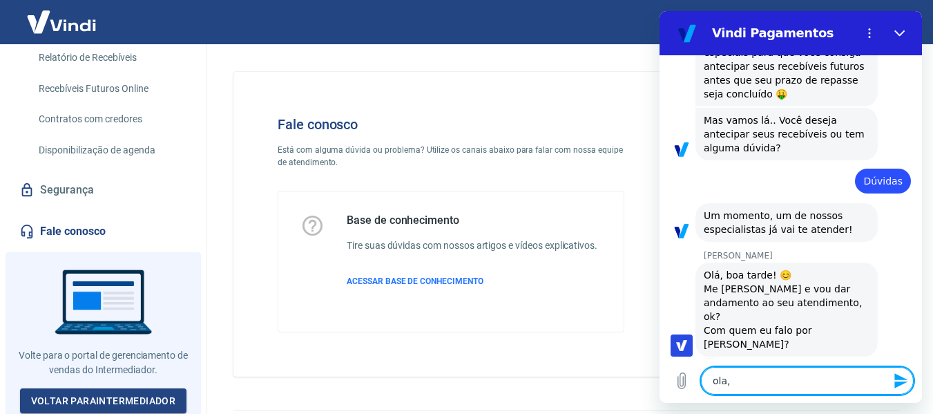
type textarea "ola, e"
type textarea "x"
type textarea "ola, [GEOGRAPHIC_DATA]"
type textarea "x"
type textarea "ola, [GEOGRAPHIC_DATA]"
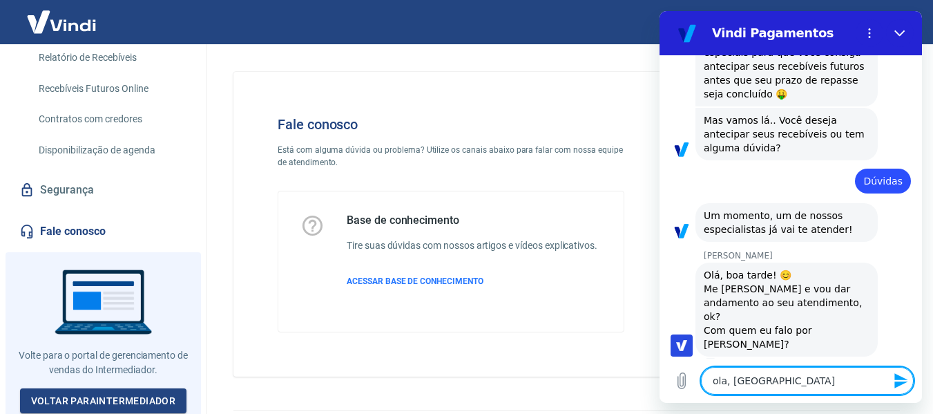
type textarea "x"
type textarea "ola, eu p"
type textarea "x"
type textarea "ola, eu pe"
type textarea "x"
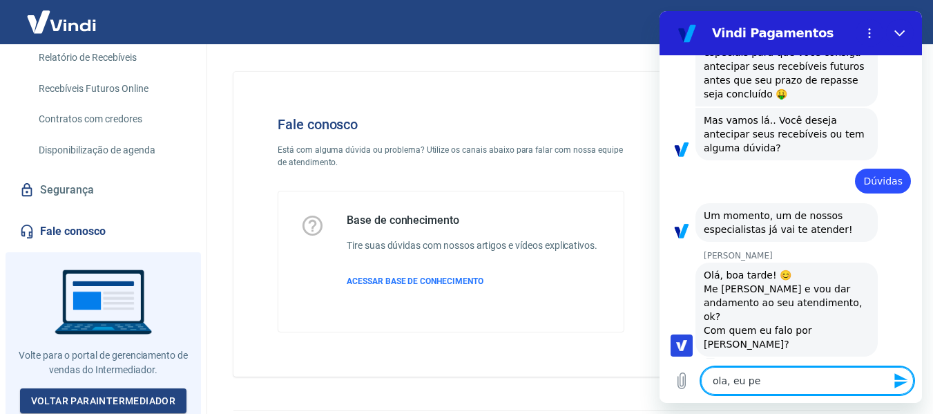
type textarea "ola, eu per"
type textarea "x"
type textarea "ola, eu perc"
type textarea "x"
type textarea "ola, eu perce"
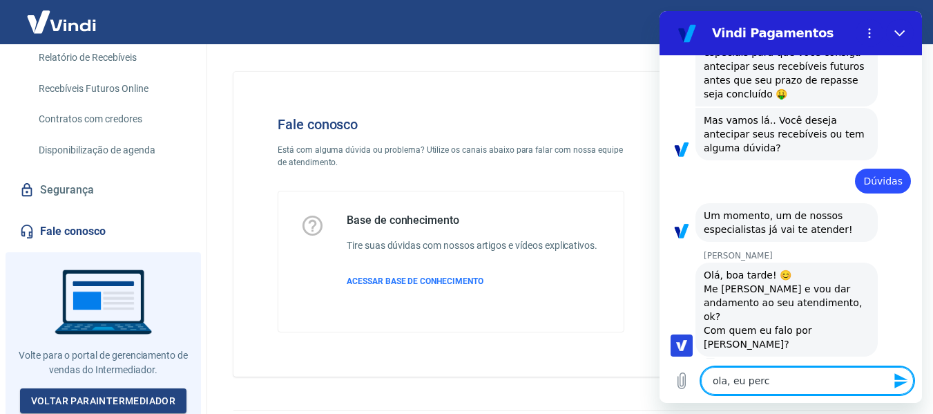
type textarea "x"
type textarea "ola, eu perceb"
type textarea "x"
type textarea "ola, eu percebi"
type textarea "x"
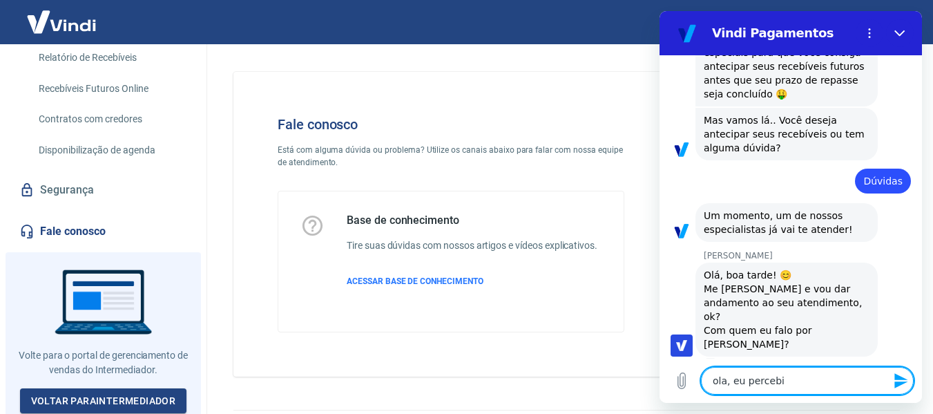
type textarea "ola, eu percebi"
type textarea "x"
type textarea "ola, eu percebi q"
type textarea "x"
type textarea "ola, eu percebi qu"
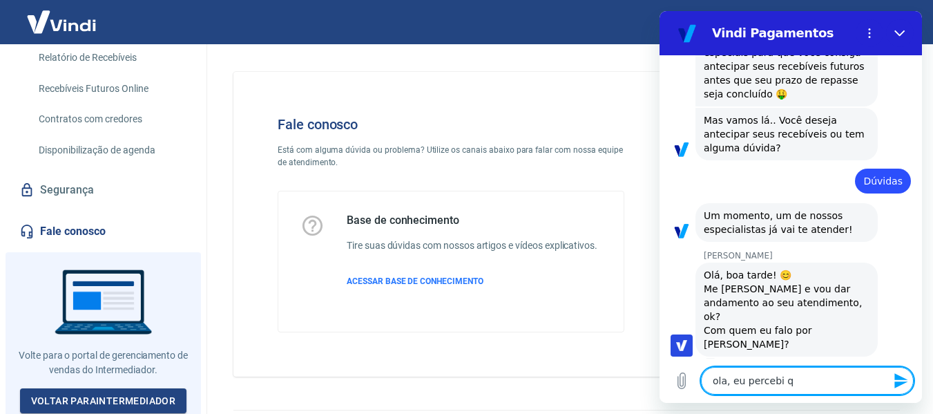
type textarea "x"
type textarea "ola, eu percebi que"
type textarea "x"
type textarea "ola, eu percebi que"
type textarea "x"
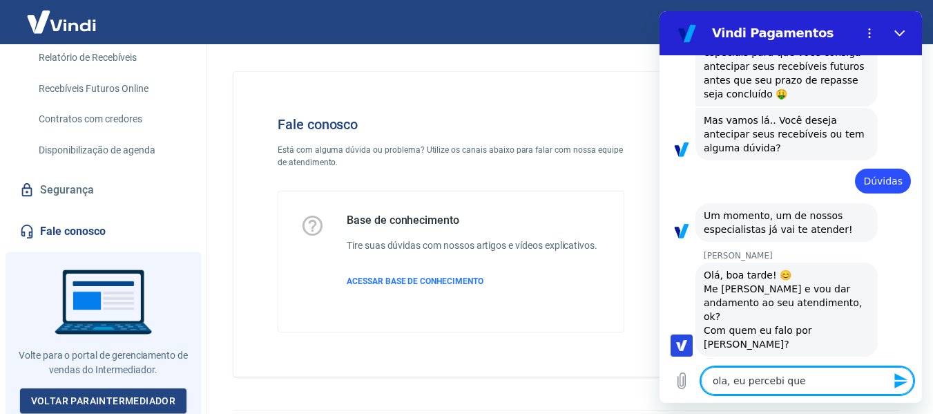
type textarea "ola, eu percebi que m"
type textarea "x"
type textarea "ola, eu percebi que me"
type textarea "x"
type textarea "ola, eu percebi que meu"
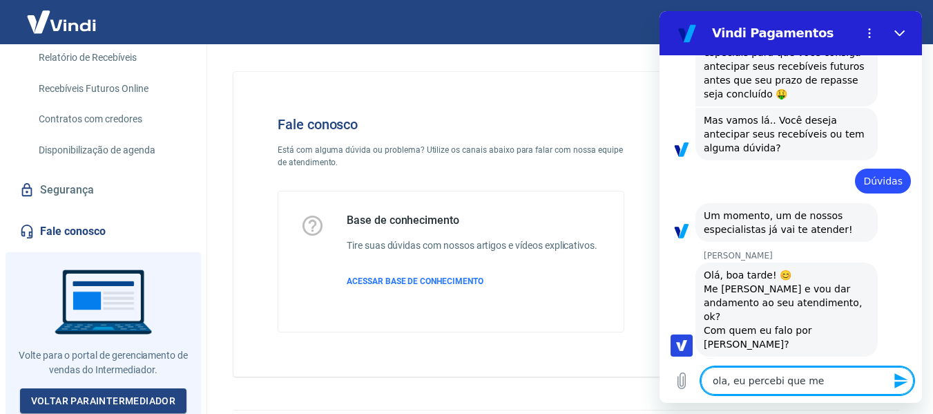
type textarea "x"
type textarea "ola, eu percebi que meus"
type textarea "x"
type textarea "ola, eu percebi que meus"
type textarea "x"
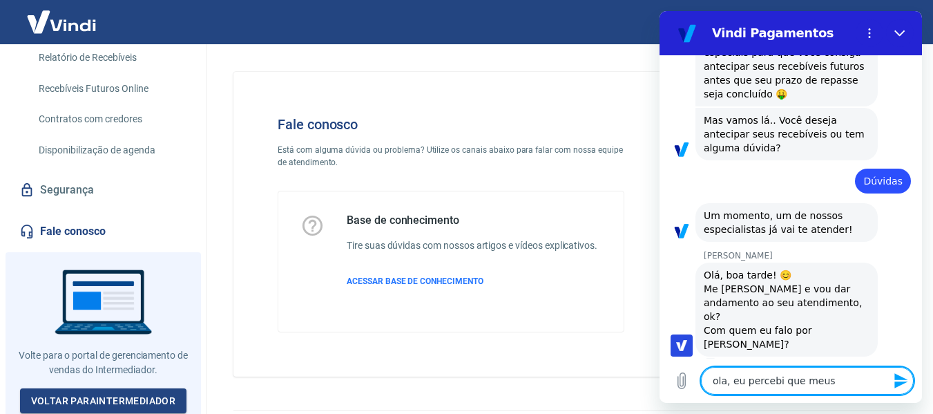
type textarea "ola, eu percebi que meus r"
type textarea "x"
type textarea "ola, eu percebi que meus re"
type textarea "x"
type textarea "ola, eu percebi que meus rec"
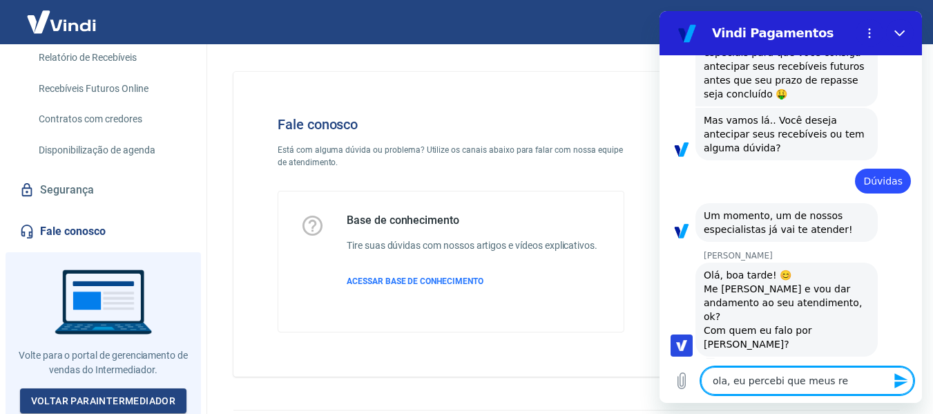
type textarea "x"
type textarea "ola, eu percebi que meus rece"
type textarea "x"
type textarea "ola, eu percebi que meus receb"
type textarea "x"
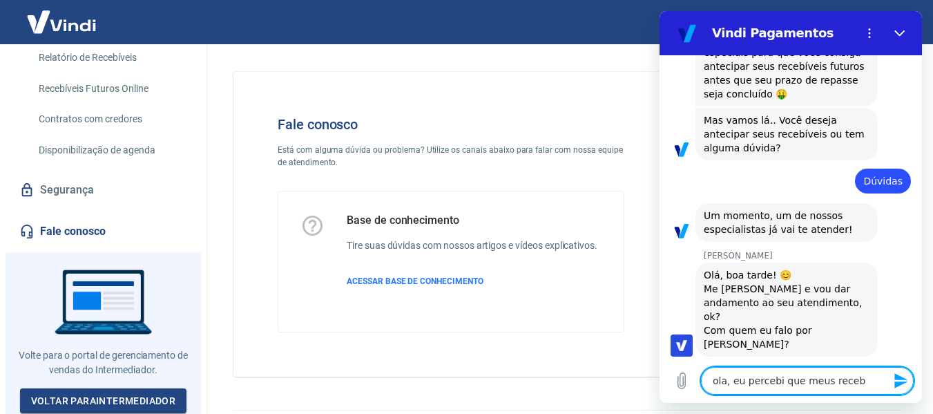
type textarea "ola, eu percebi que meus recebi"
type textarea "x"
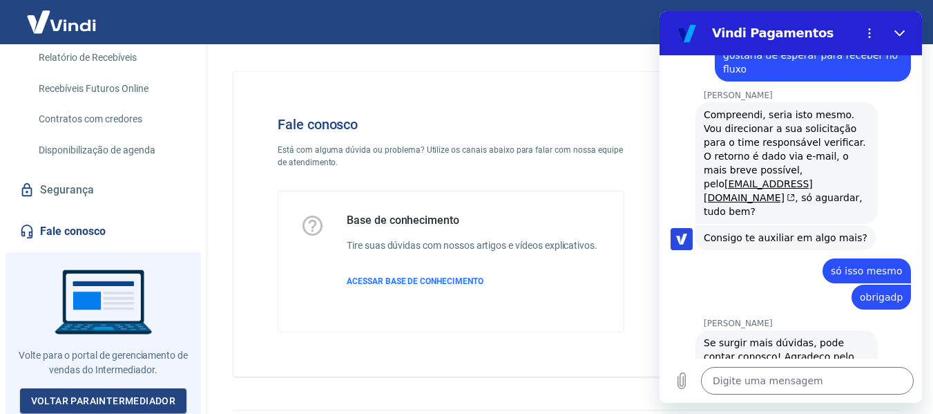
scroll to position [772, 0]
click at [362, 34] on div "Sair" at bounding box center [466, 22] width 933 height 44
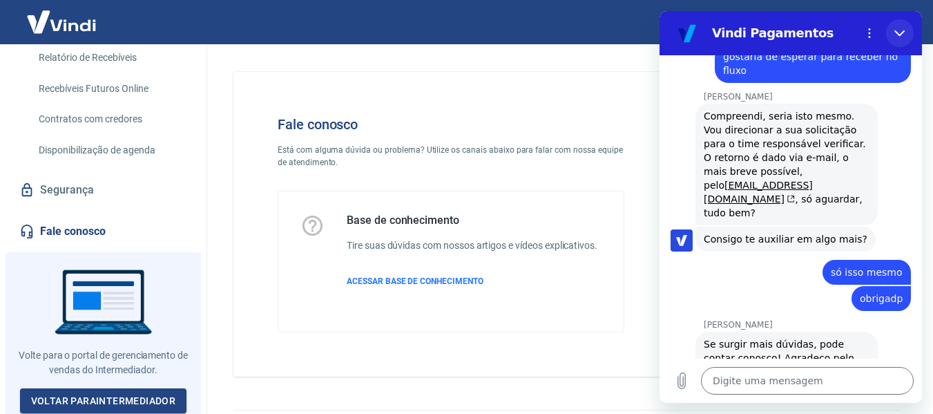
click at [896, 35] on icon "Fechar" at bounding box center [899, 33] width 11 height 11
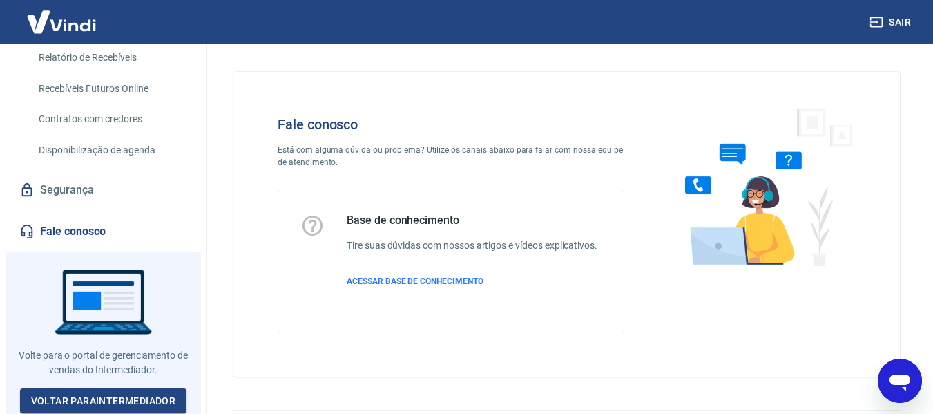
scroll to position [773, 0]
click at [824, 45] on div "Fale conosco Está com alguma dúvida ou problema? Utilize os canais abaixo para …" at bounding box center [566, 218] width 699 height 349
